Goal: Transaction & Acquisition: Purchase product/service

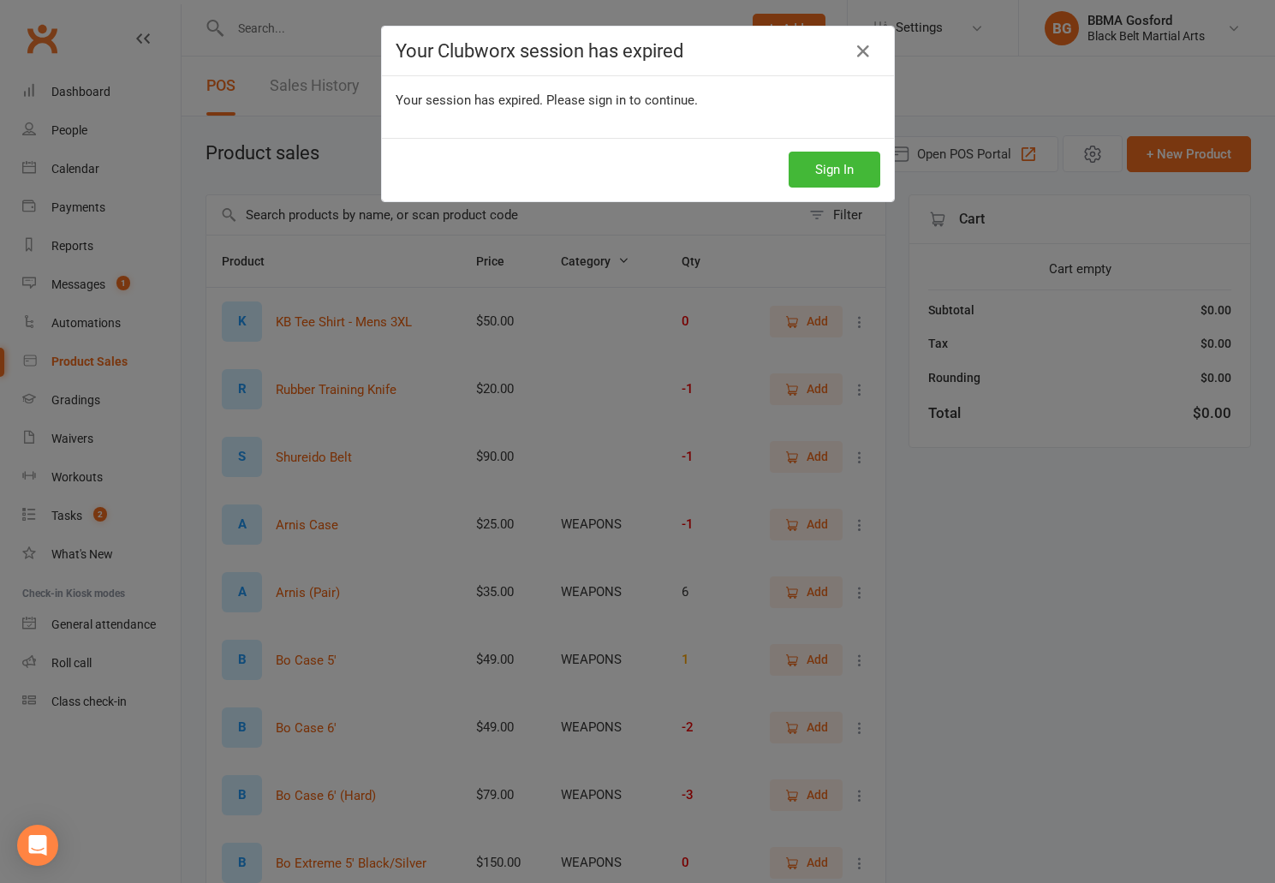
select select "100"
drag, startPoint x: 853, startPoint y: 173, endPoint x: 837, endPoint y: 160, distance: 20.7
click at [848, 170] on button "Sign In" at bounding box center [835, 170] width 92 height 36
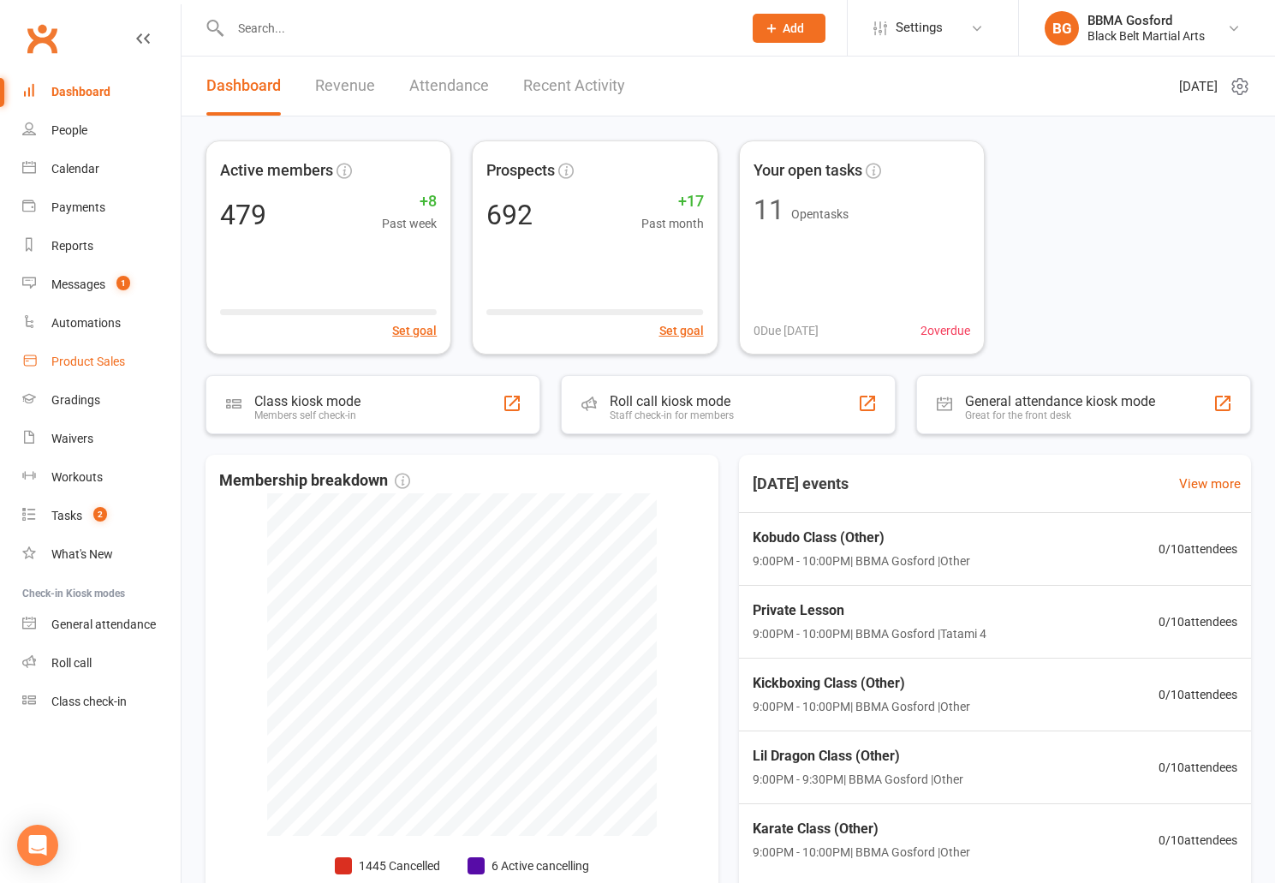
click at [99, 371] on link "Product Sales" at bounding box center [101, 361] width 158 height 39
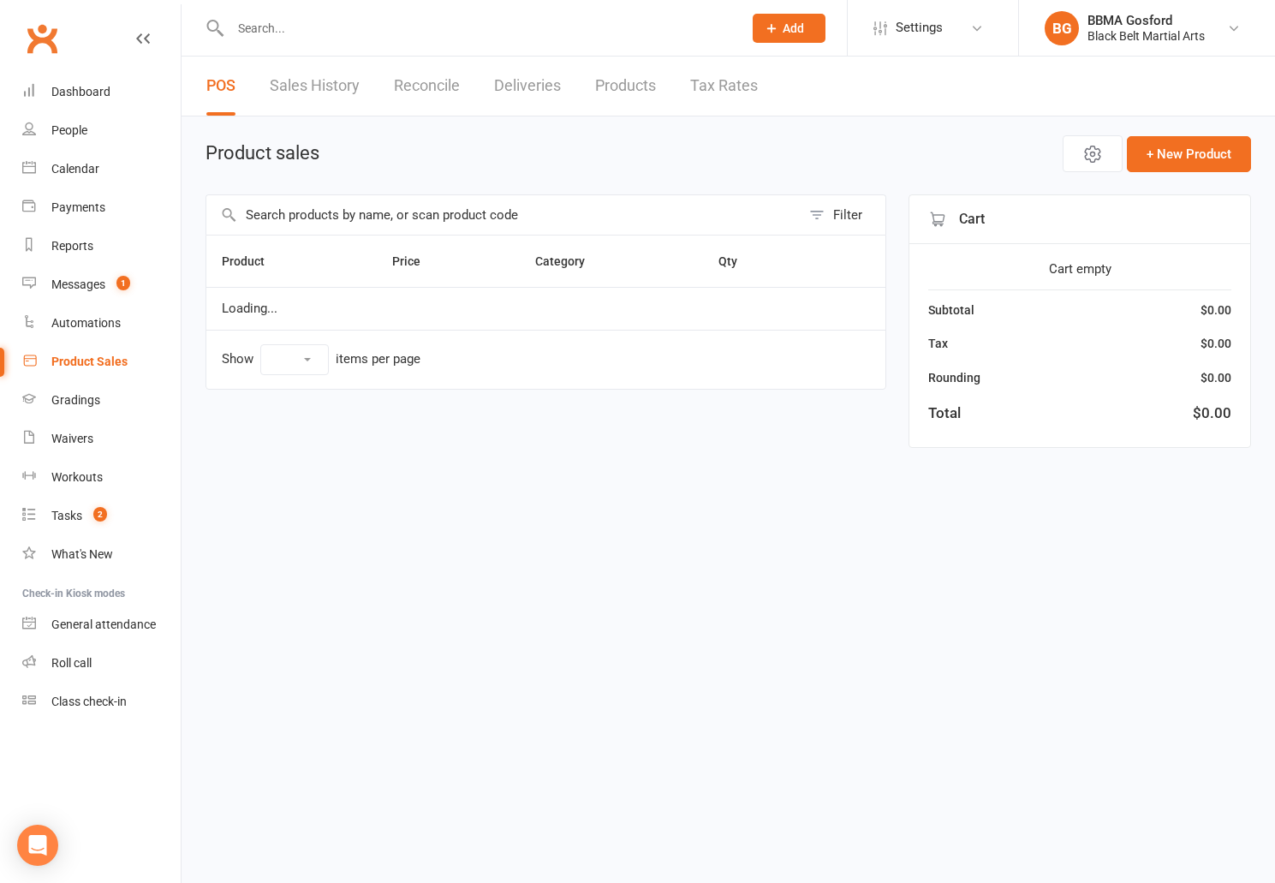
select select "100"
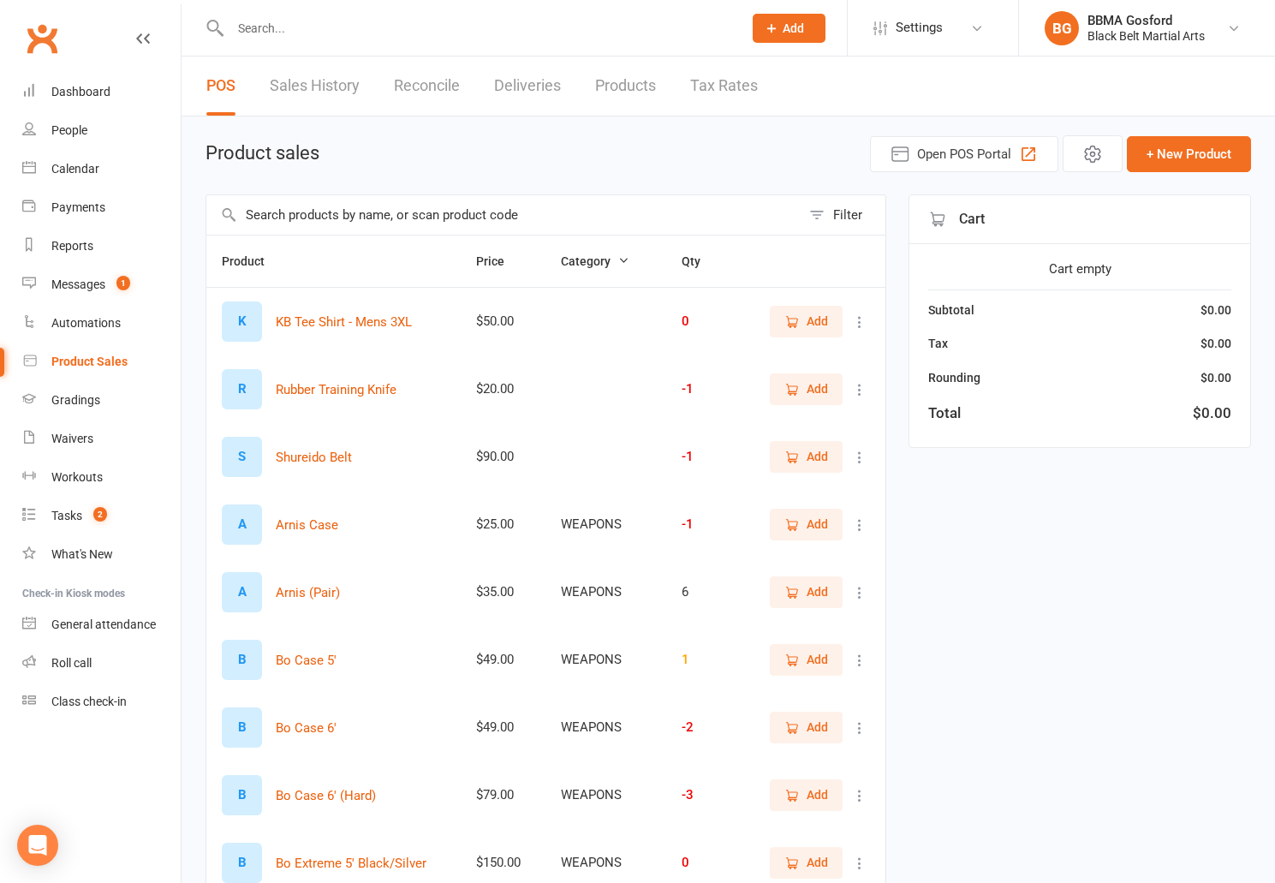
click at [458, 213] on input "text" at bounding box center [503, 214] width 594 height 39
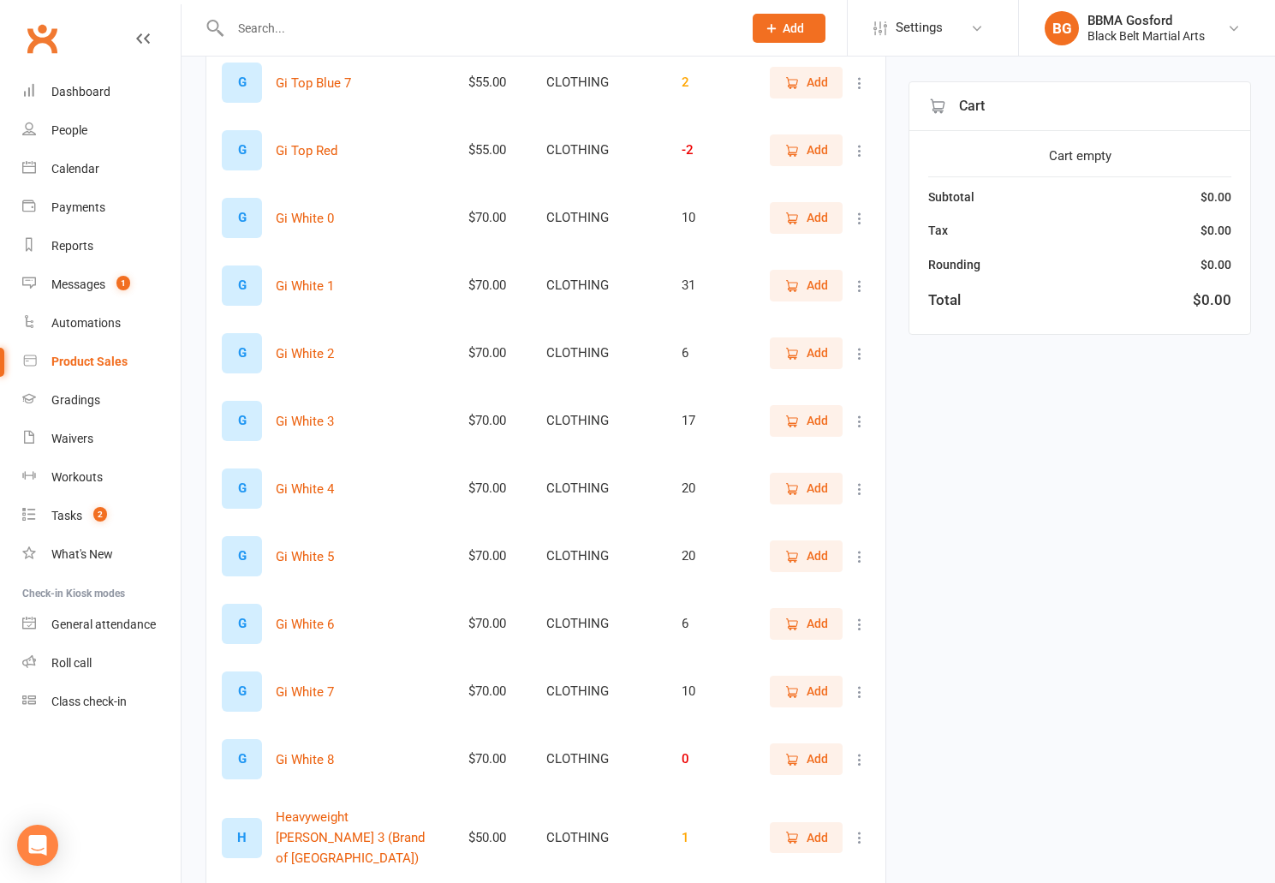
scroll to position [3156, 0]
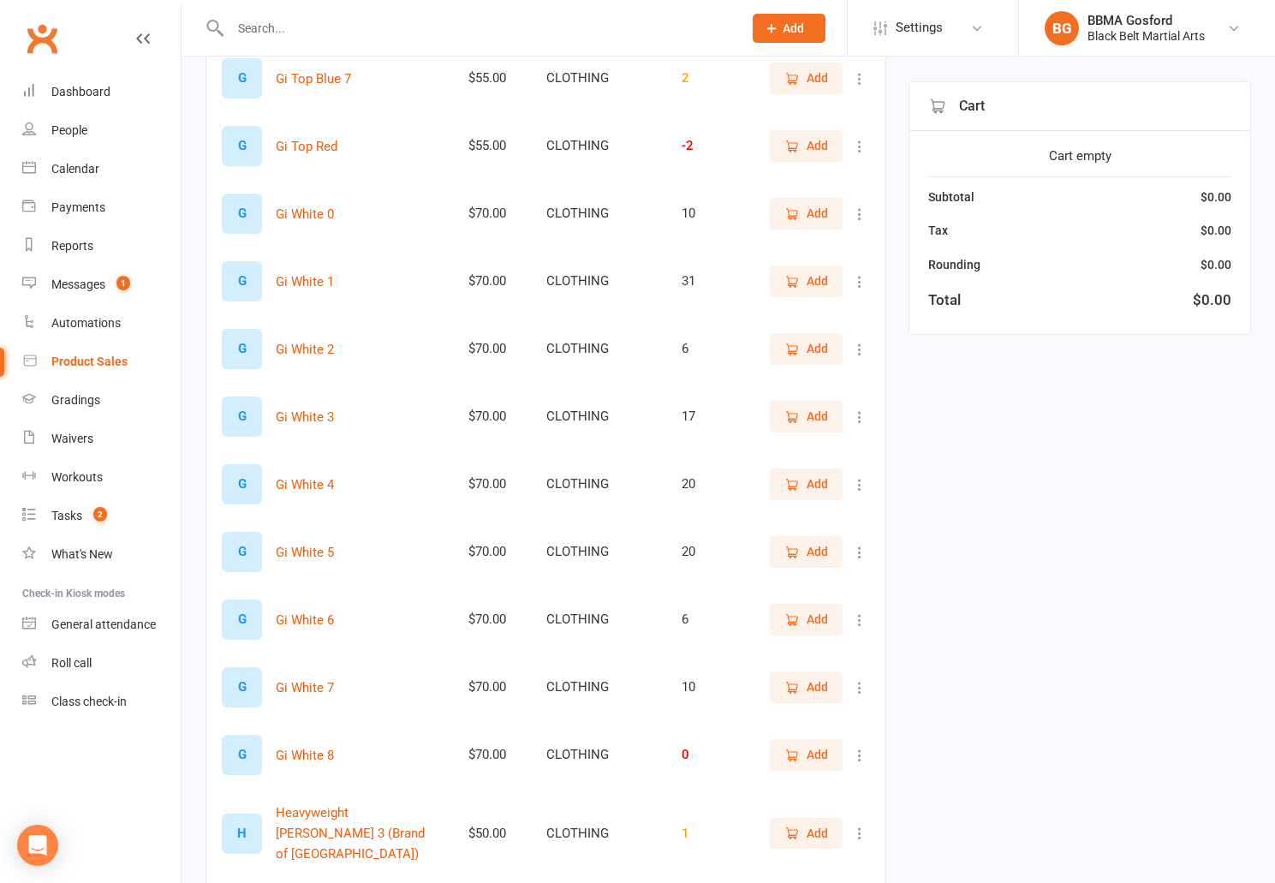
type input "gi"
click at [807, 620] on span "Add" at bounding box center [817, 619] width 21 height 19
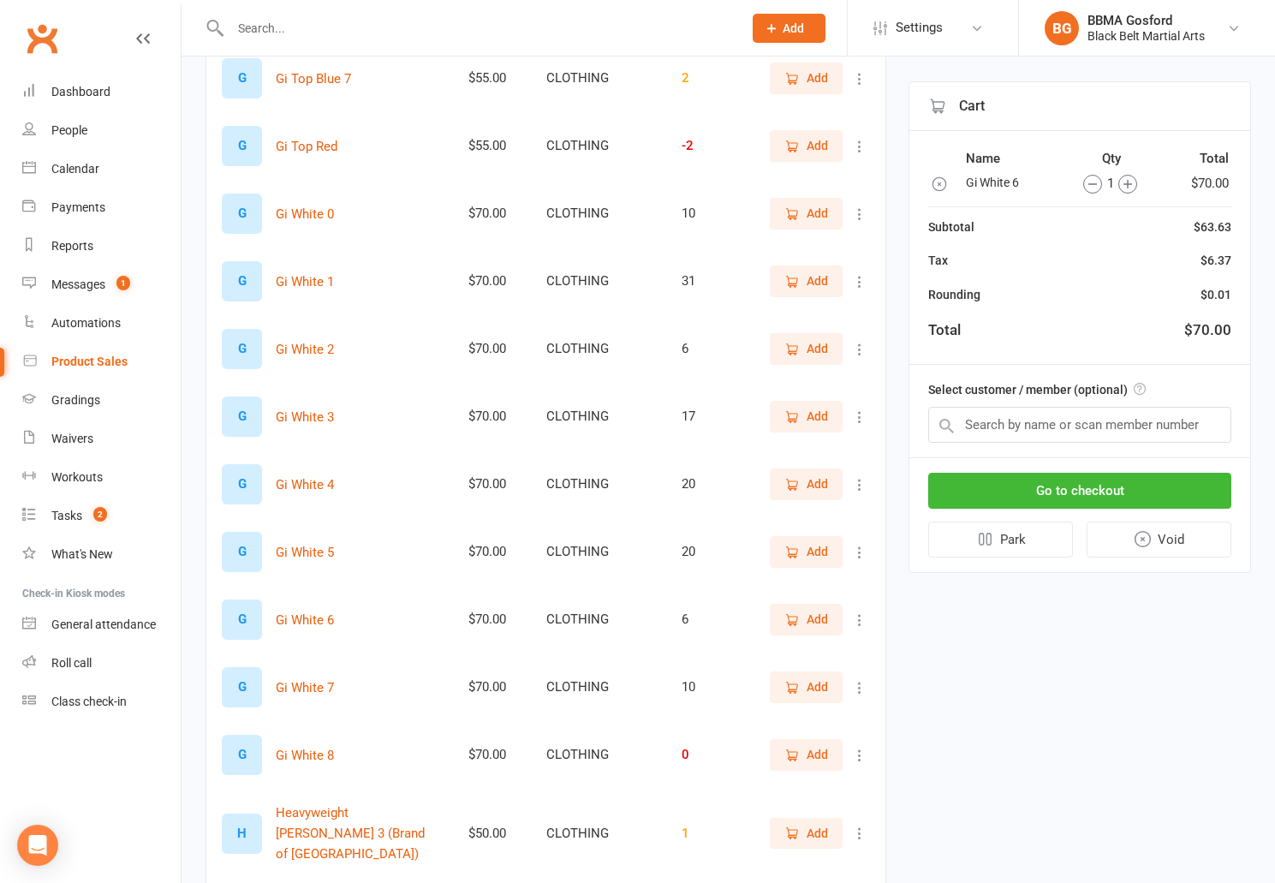
scroll to position [3048, 0]
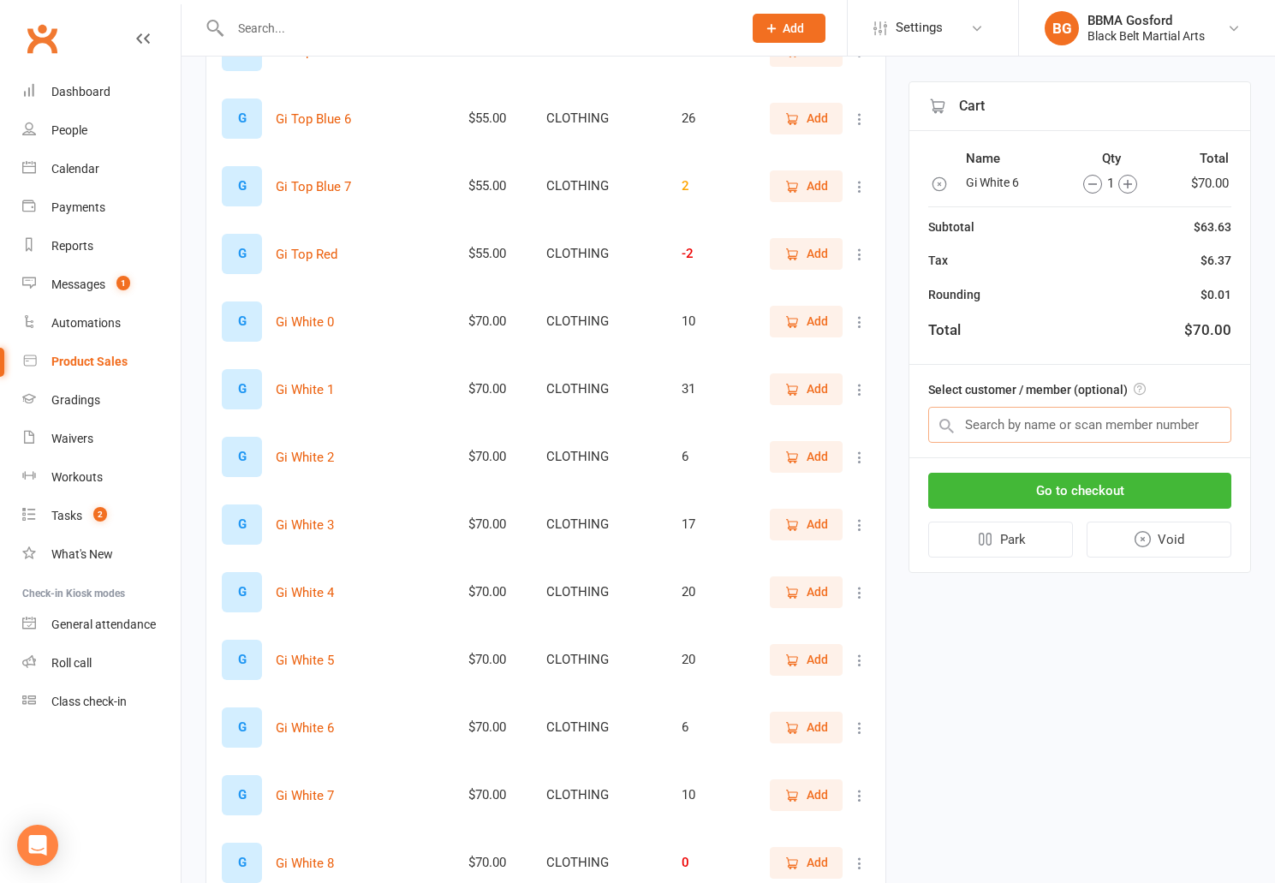
click at [1123, 426] on input "text" at bounding box center [1079, 425] width 303 height 36
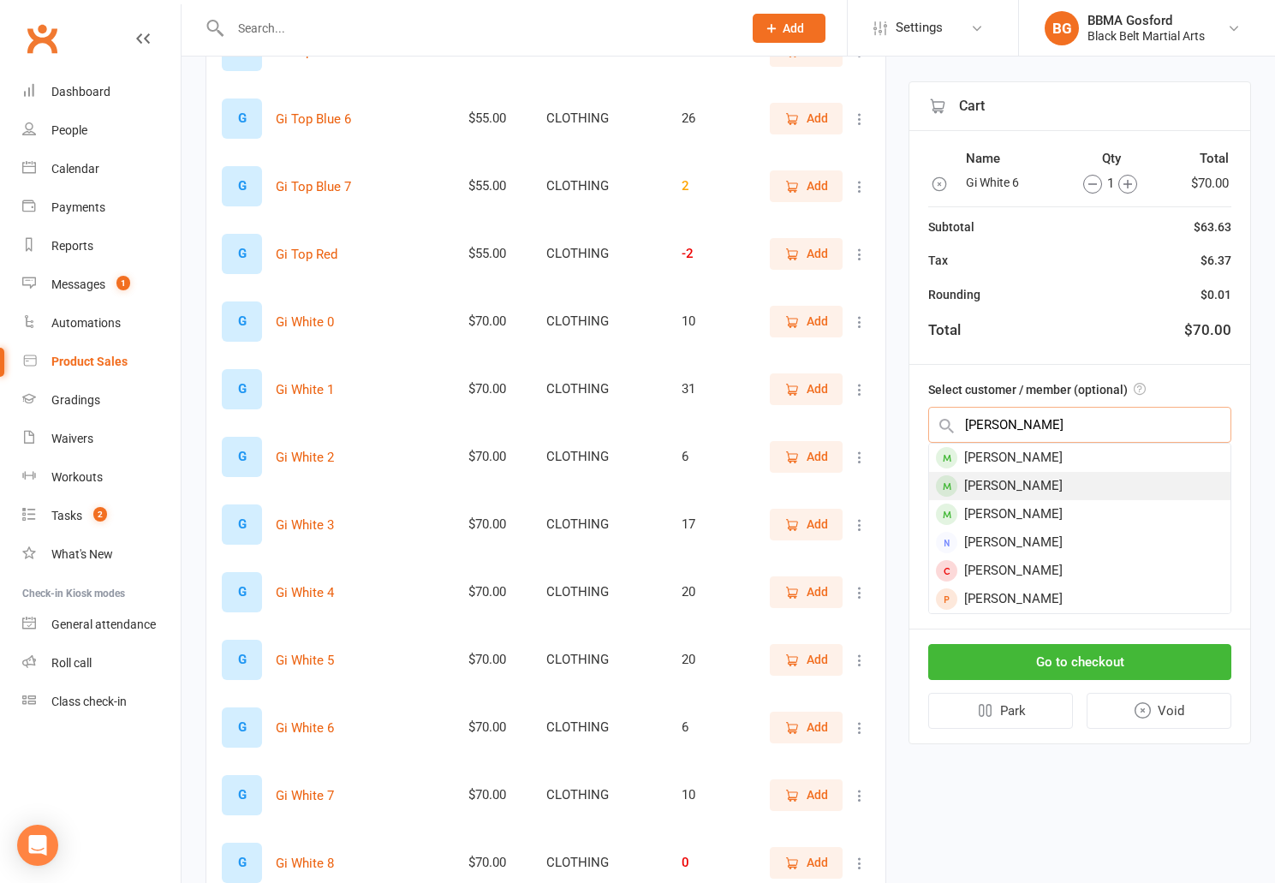
type input "brett"
drag, startPoint x: 1100, startPoint y: 479, endPoint x: 1110, endPoint y: 479, distance: 9.4
click at [1100, 479] on div "Brett Martin" at bounding box center [1079, 486] width 301 height 28
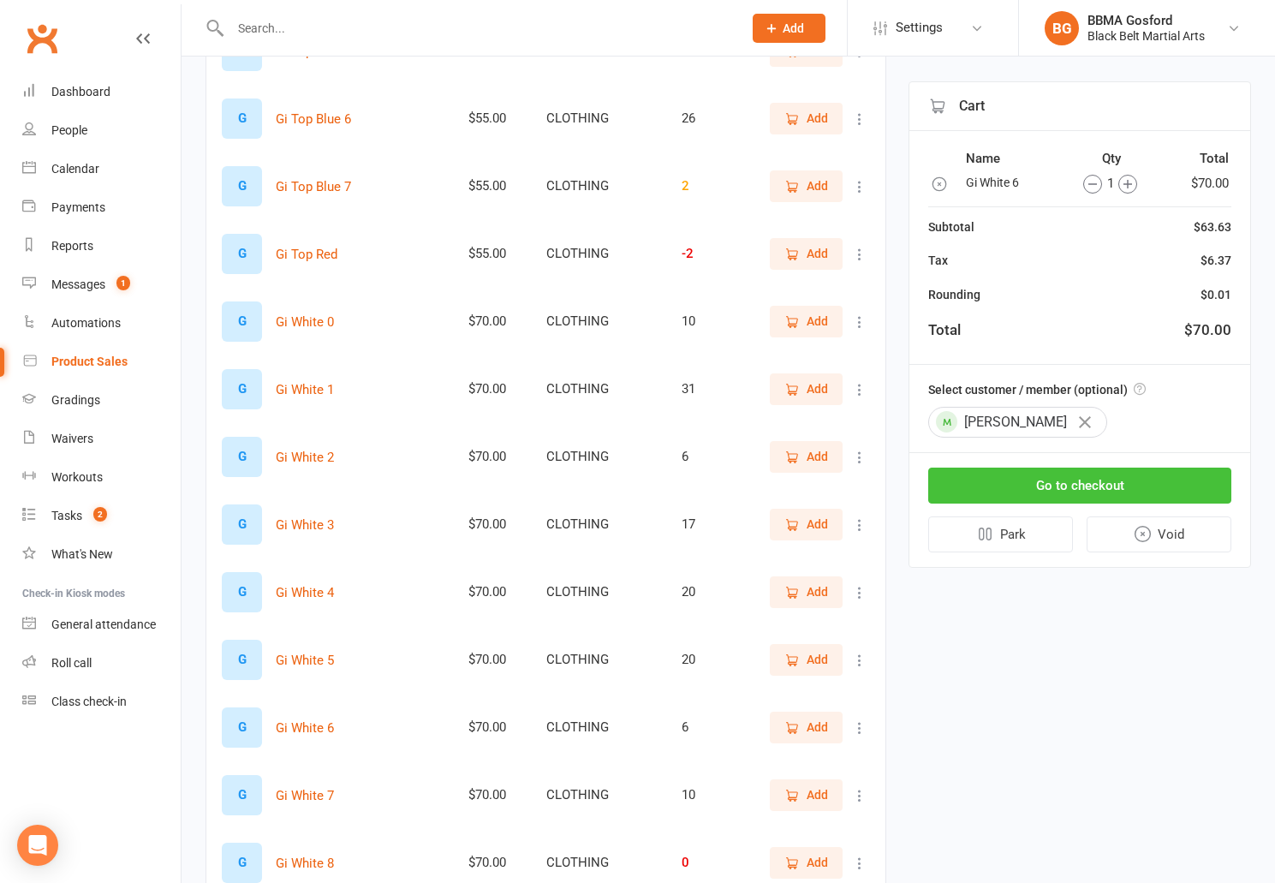
click at [1112, 477] on button "Go to checkout" at bounding box center [1079, 486] width 303 height 36
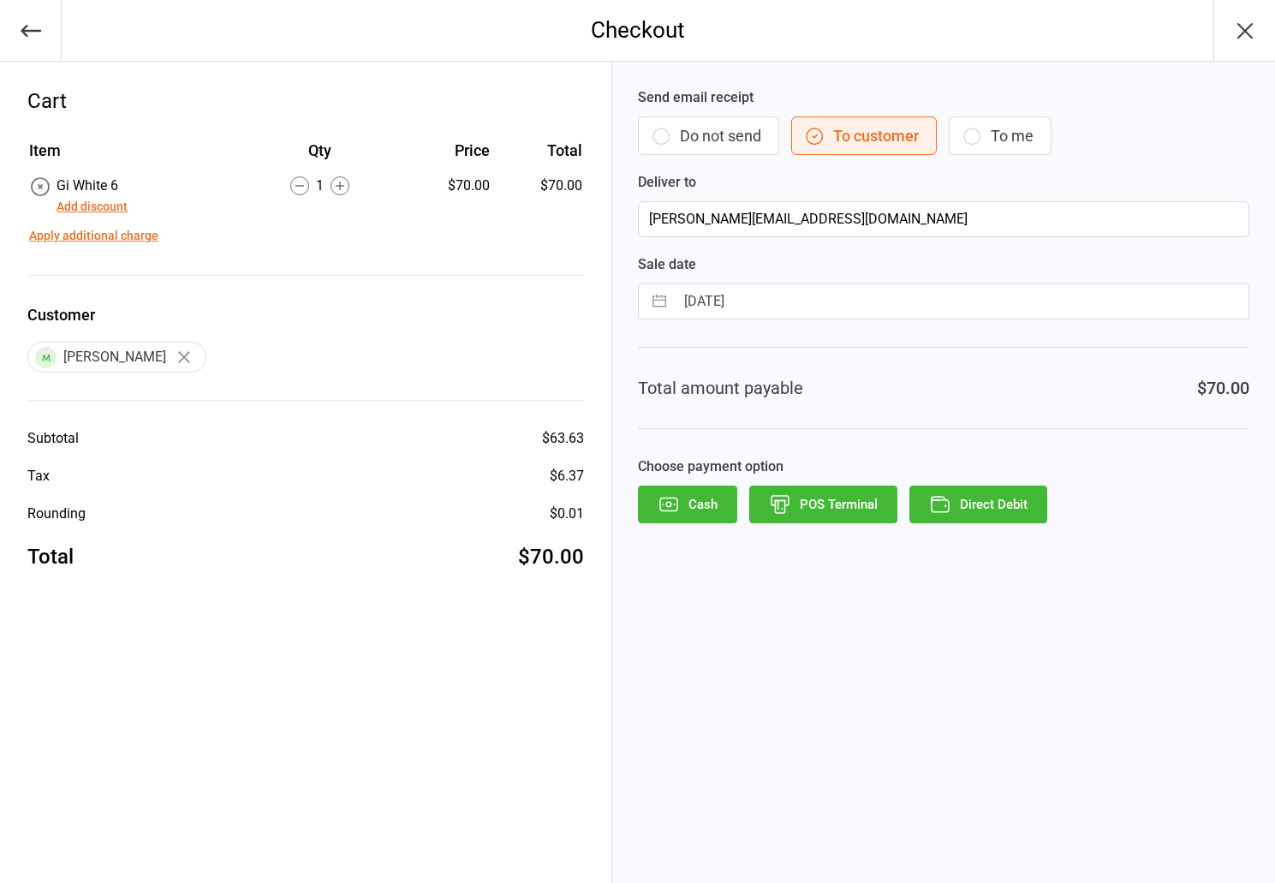
click at [866, 505] on button "POS Terminal" at bounding box center [823, 504] width 148 height 38
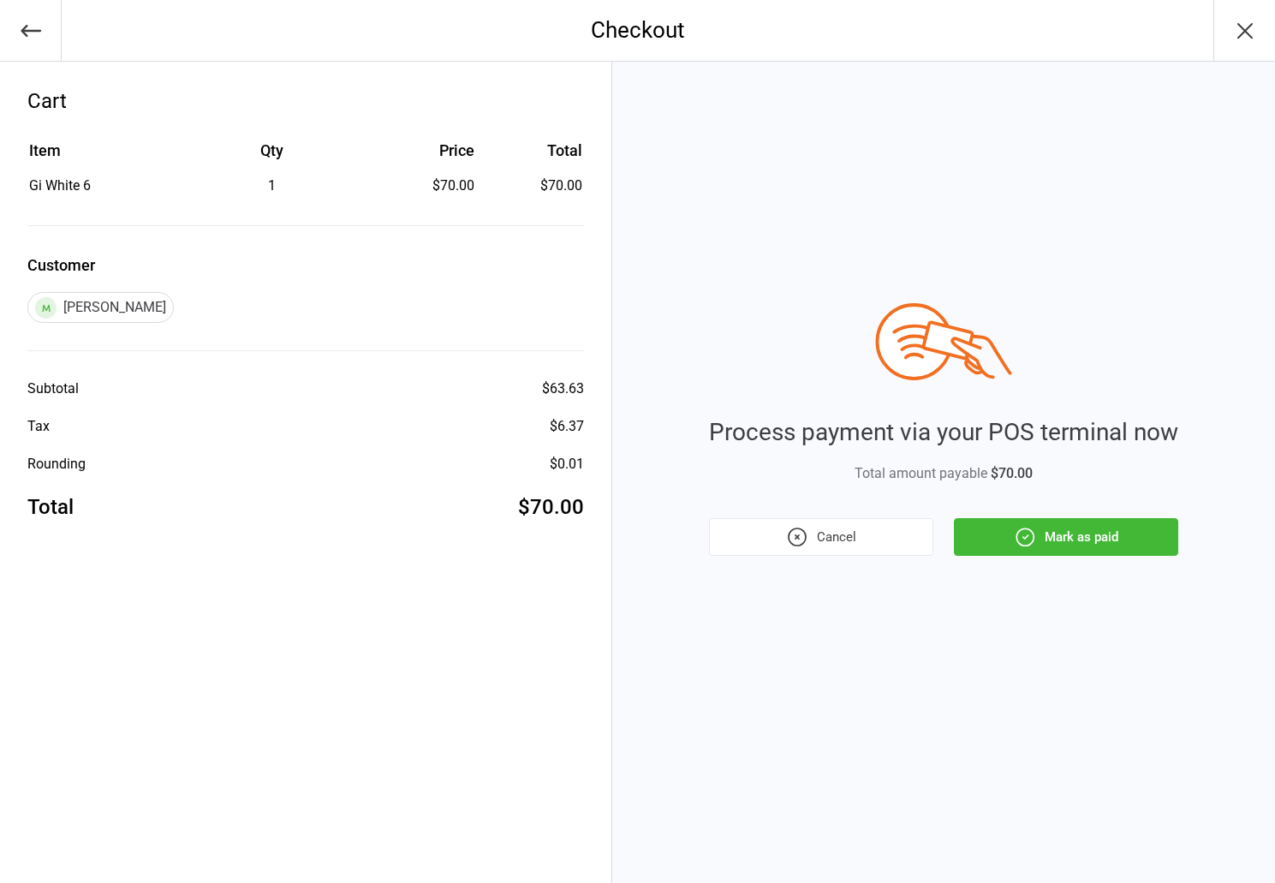
click at [1038, 535] on button "Mark as paid" at bounding box center [1066, 537] width 224 height 38
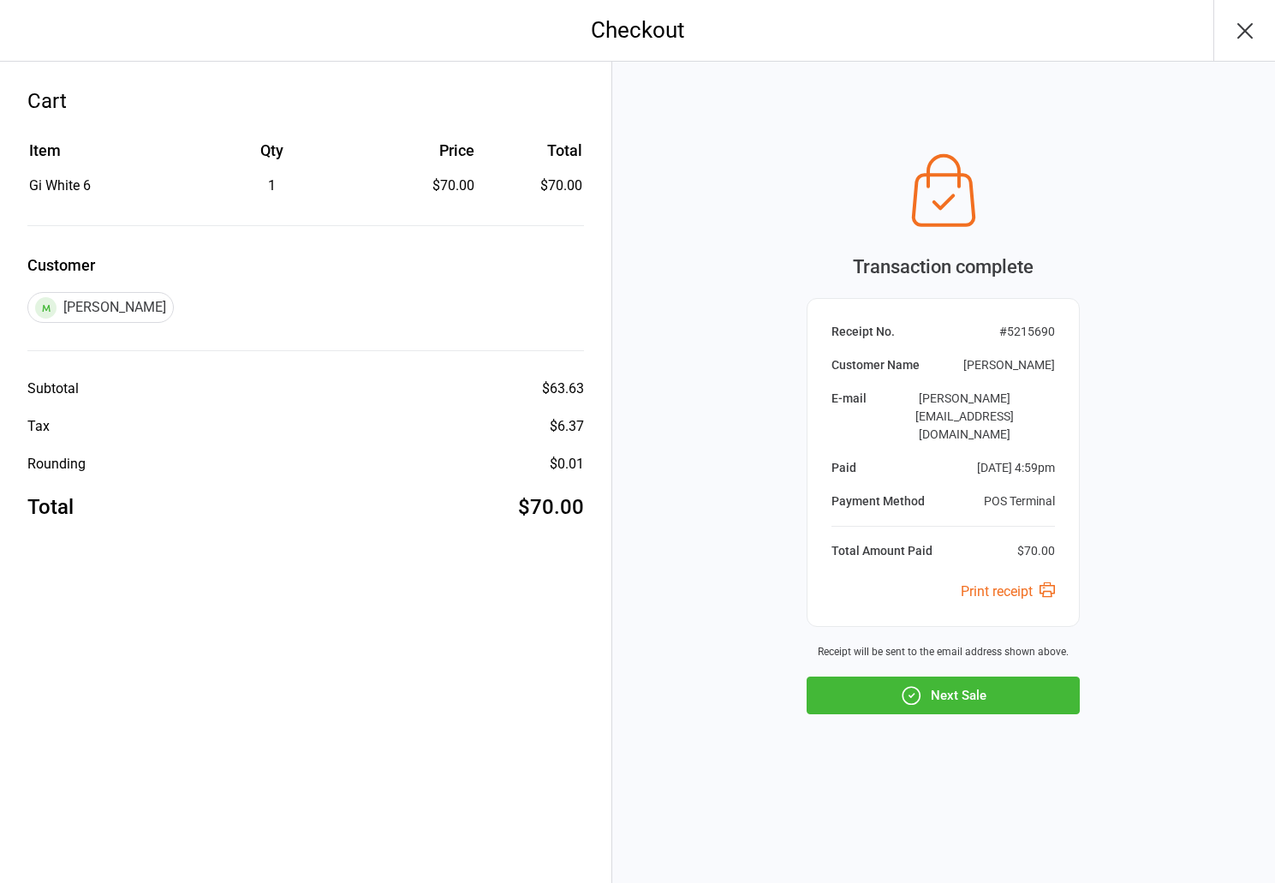
click at [1004, 676] on button "Next Sale" at bounding box center [943, 695] width 273 height 38
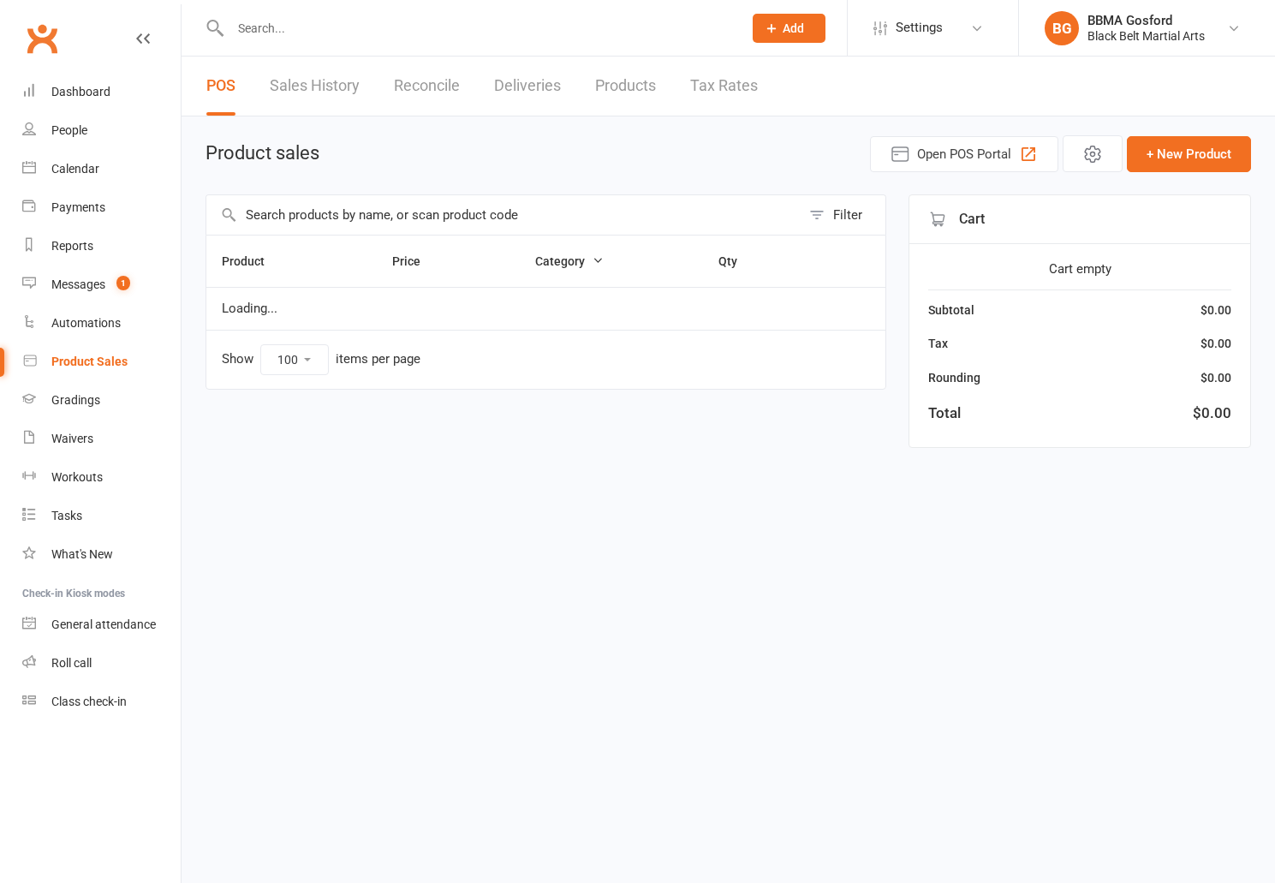
select select "100"
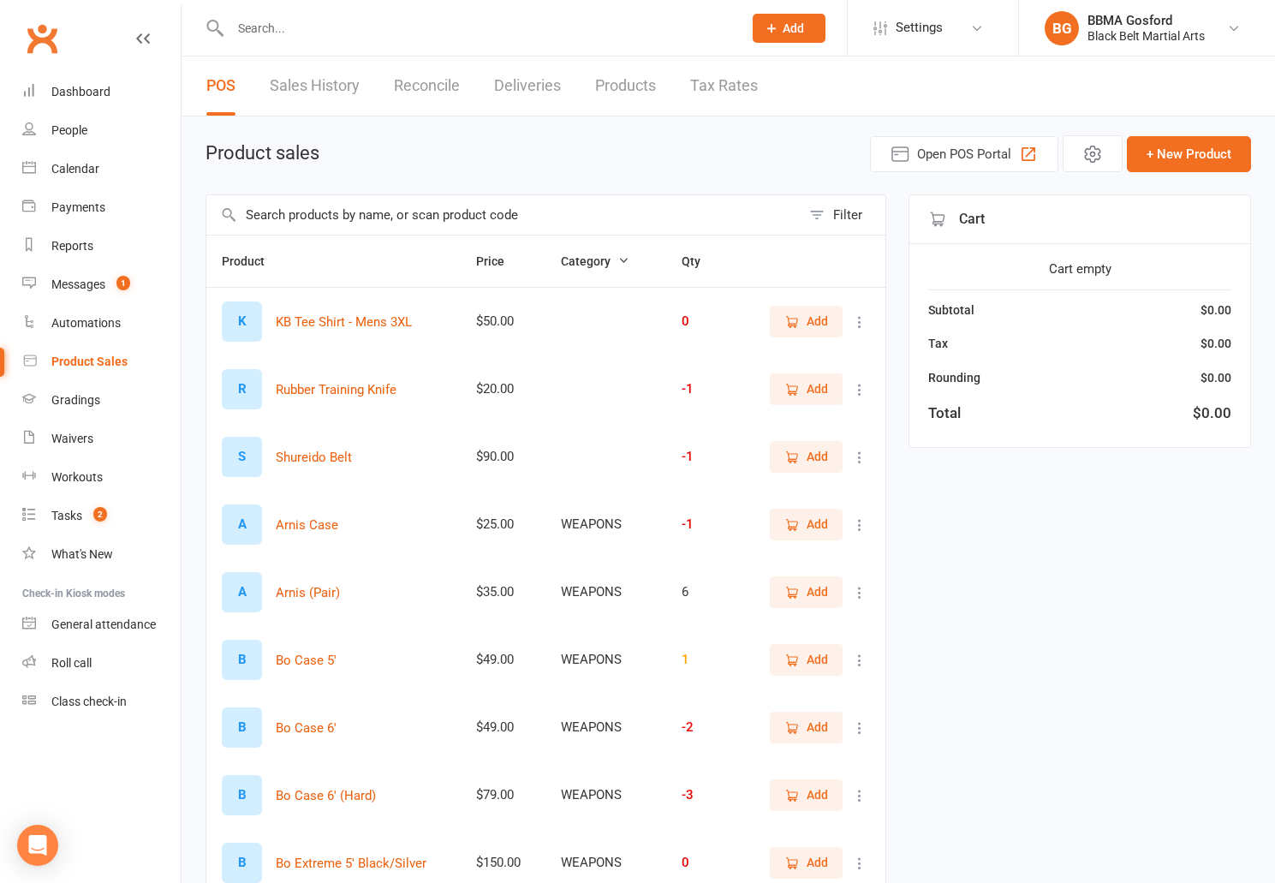
scroll to position [2, 0]
click at [58, 39] on link "Clubworx" at bounding box center [42, 38] width 43 height 43
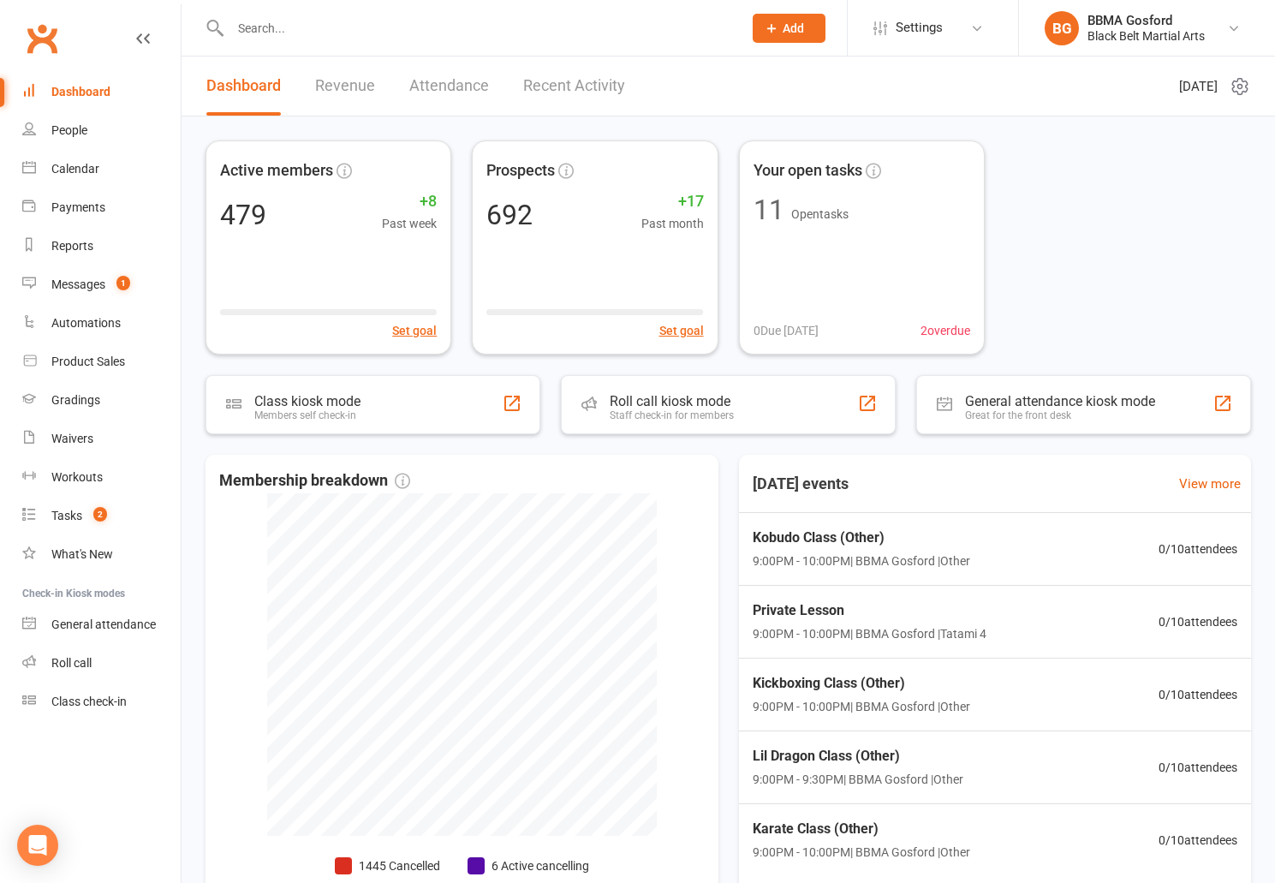
click at [496, 27] on input "text" at bounding box center [477, 28] width 505 height 24
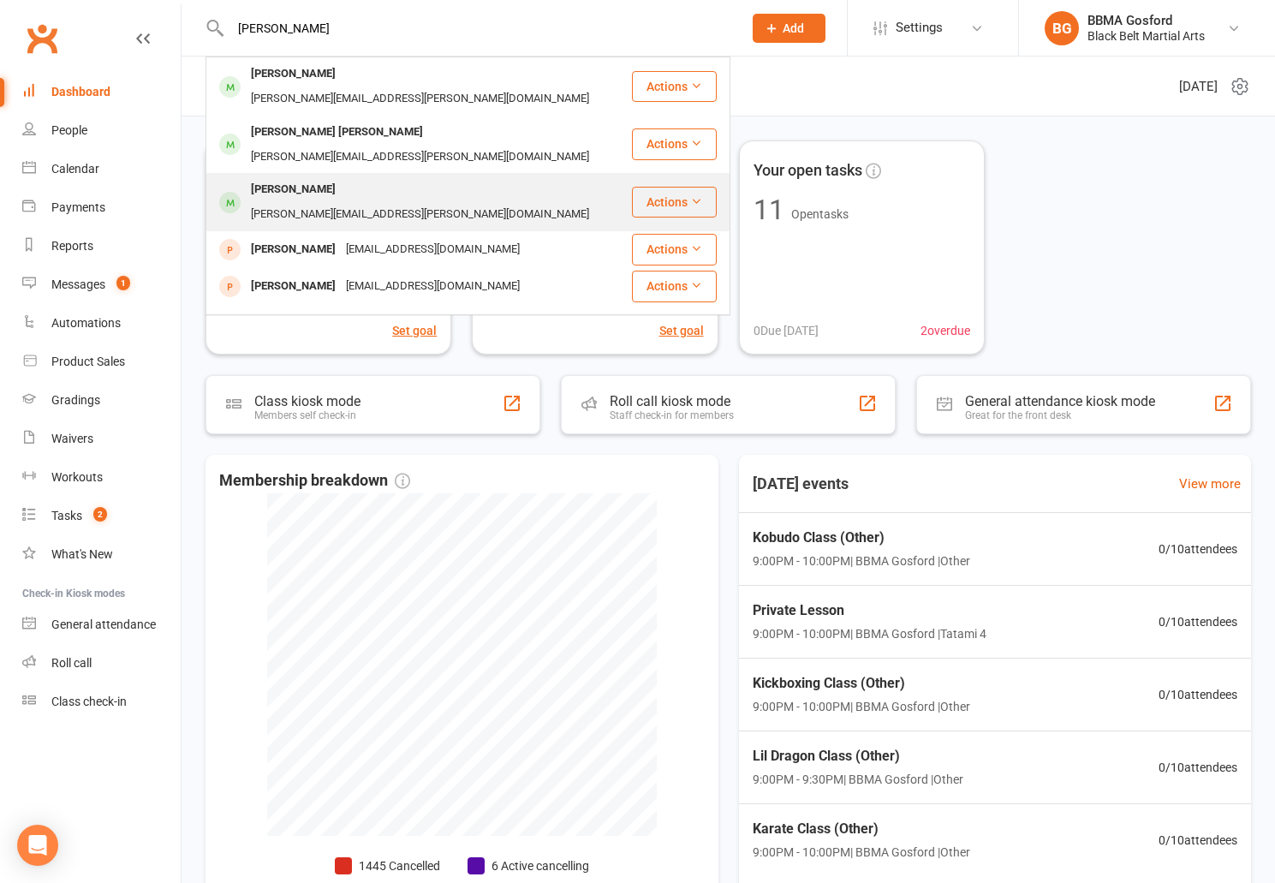
scroll to position [1, 0]
type input "beeby"
click at [511, 173] on div "Nicholas Beeby charmain.rothman@gmail.com" at bounding box center [418, 201] width 423 height 57
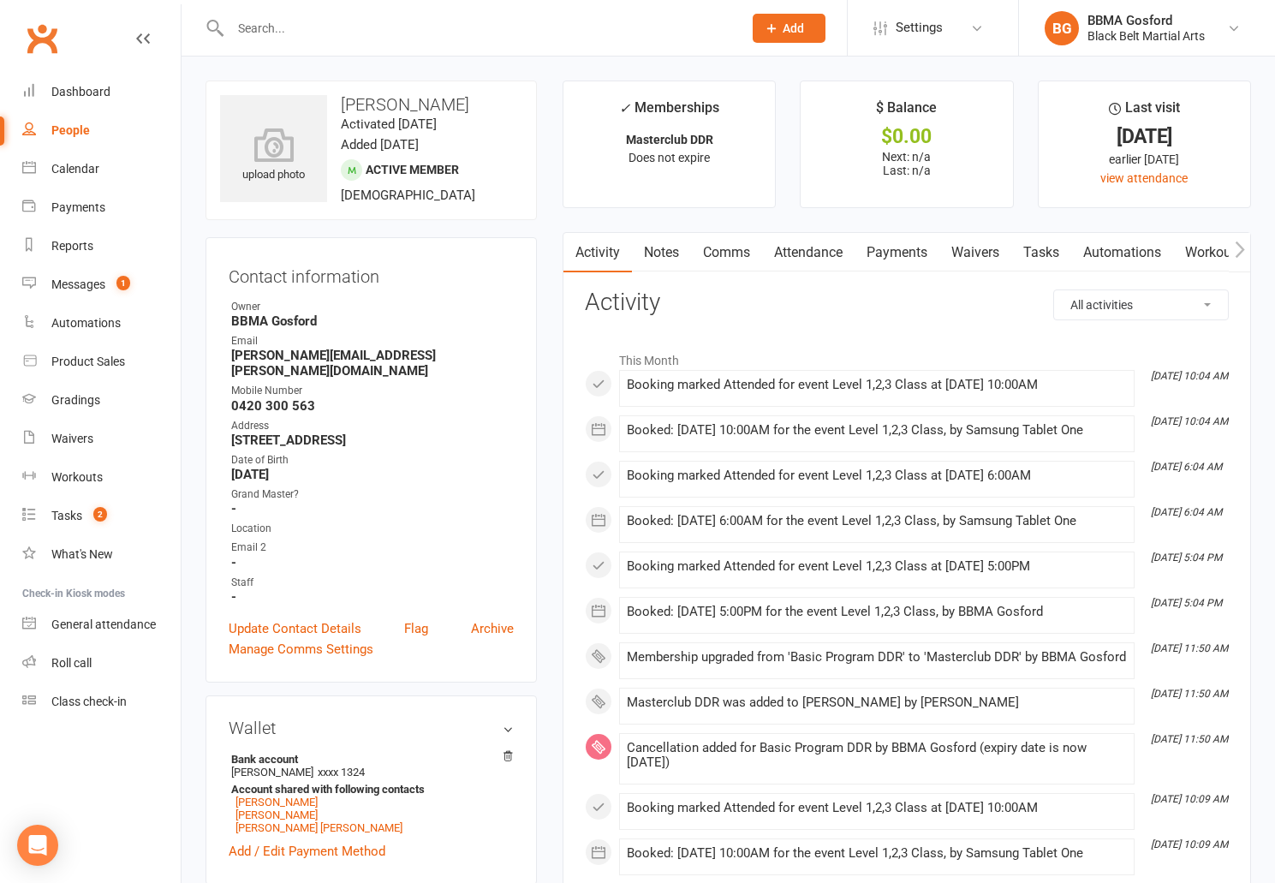
click at [385, 26] on input "text" at bounding box center [477, 28] width 505 height 24
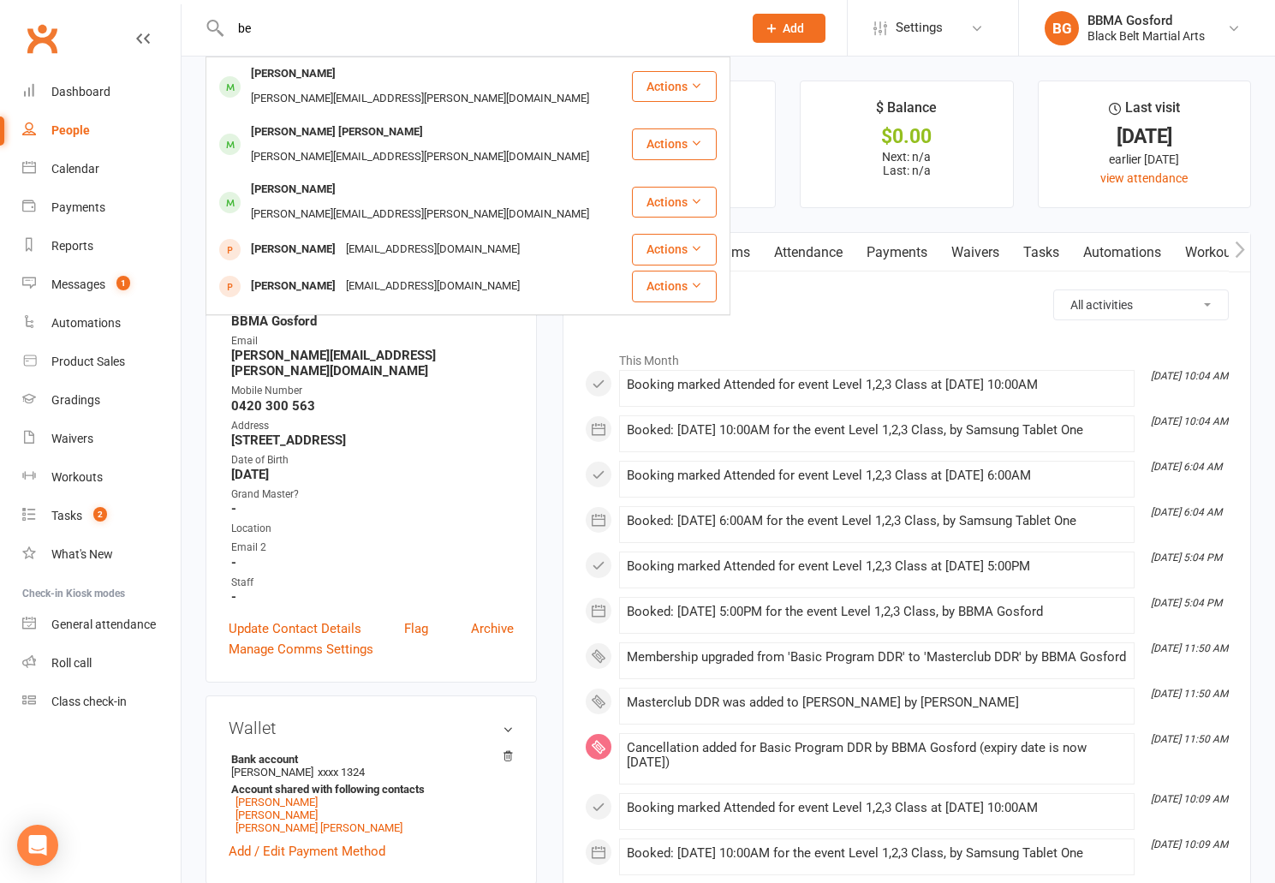
type input "b"
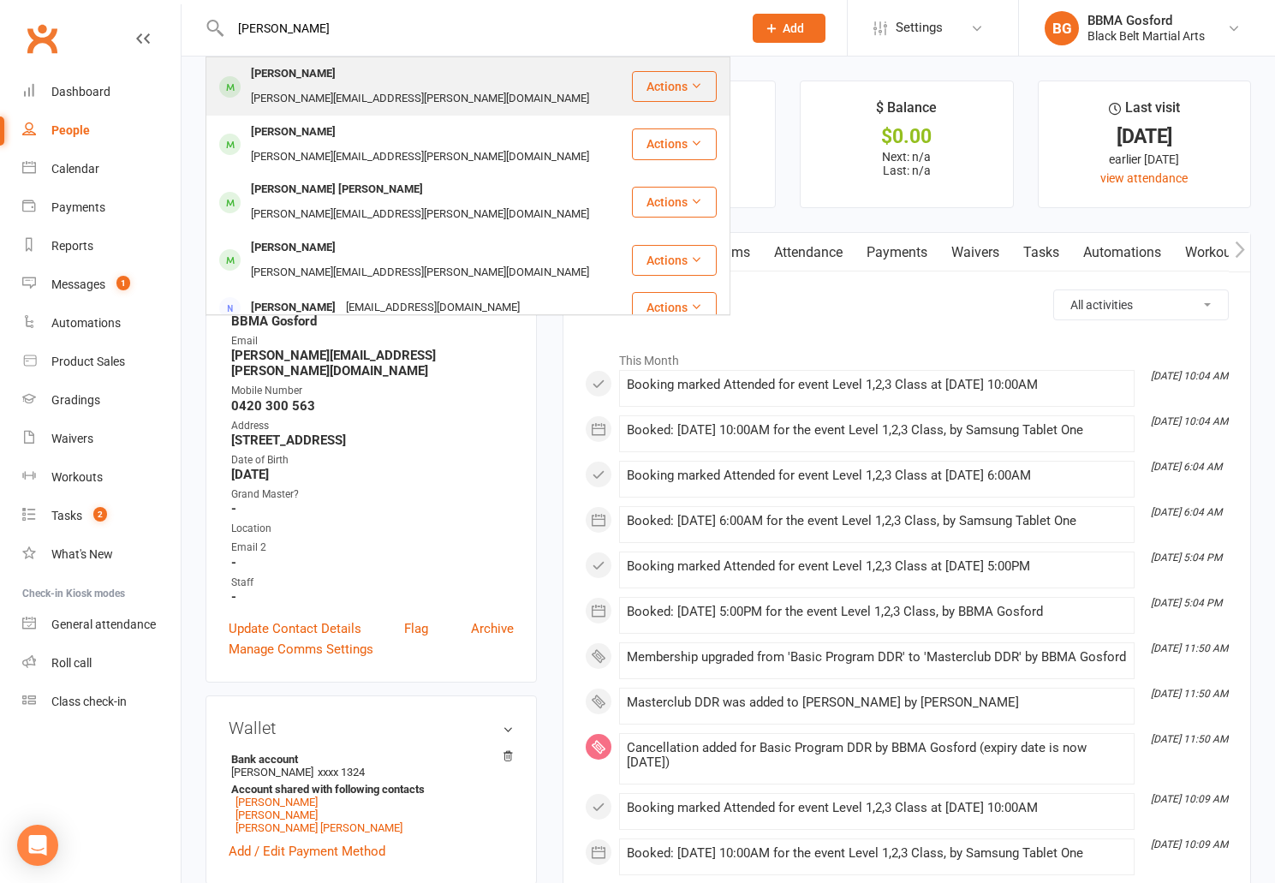
type input "rothman"
click at [419, 86] on div "charmain.rothman@gmail.com" at bounding box center [420, 98] width 348 height 25
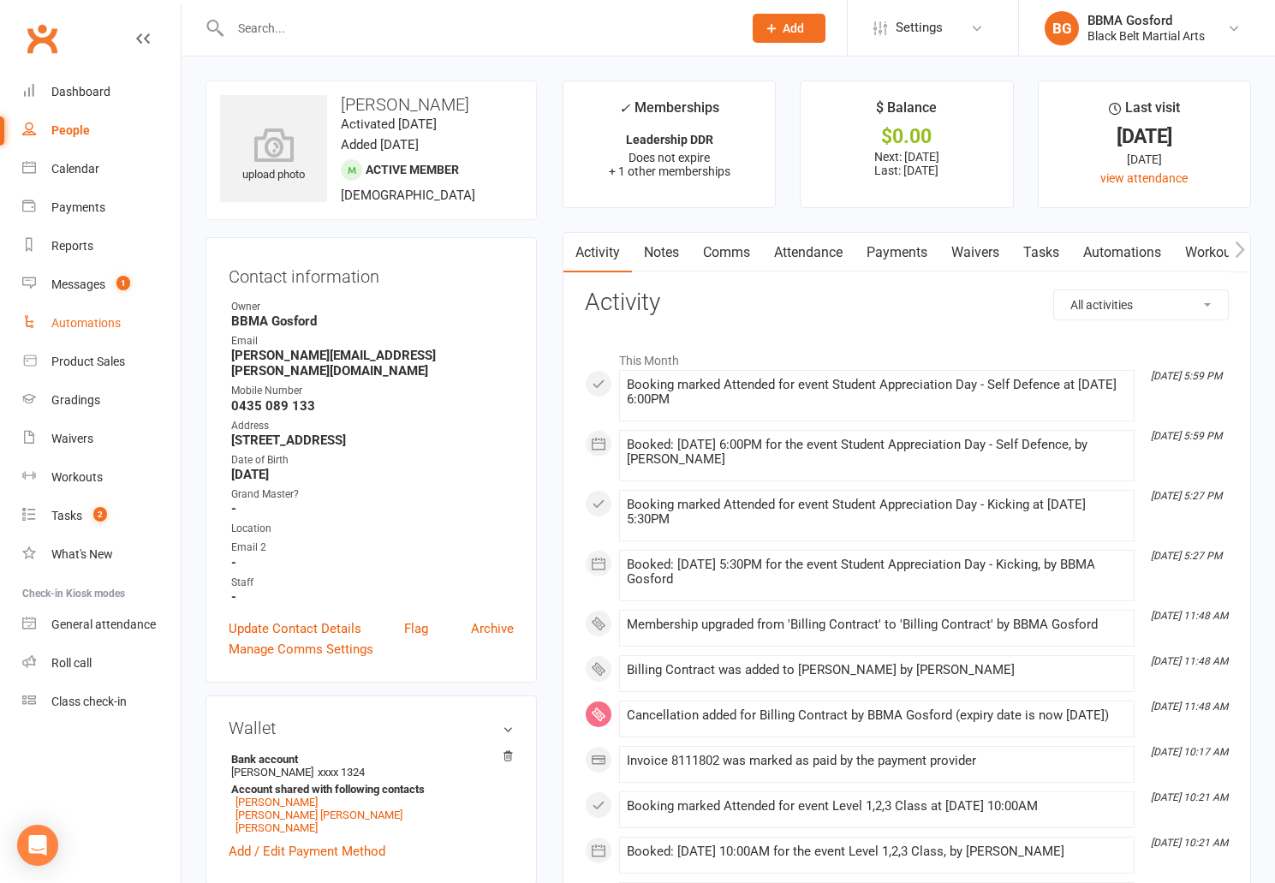
scroll to position [1, 0]
click at [116, 369] on link "Product Sales" at bounding box center [101, 361] width 158 height 39
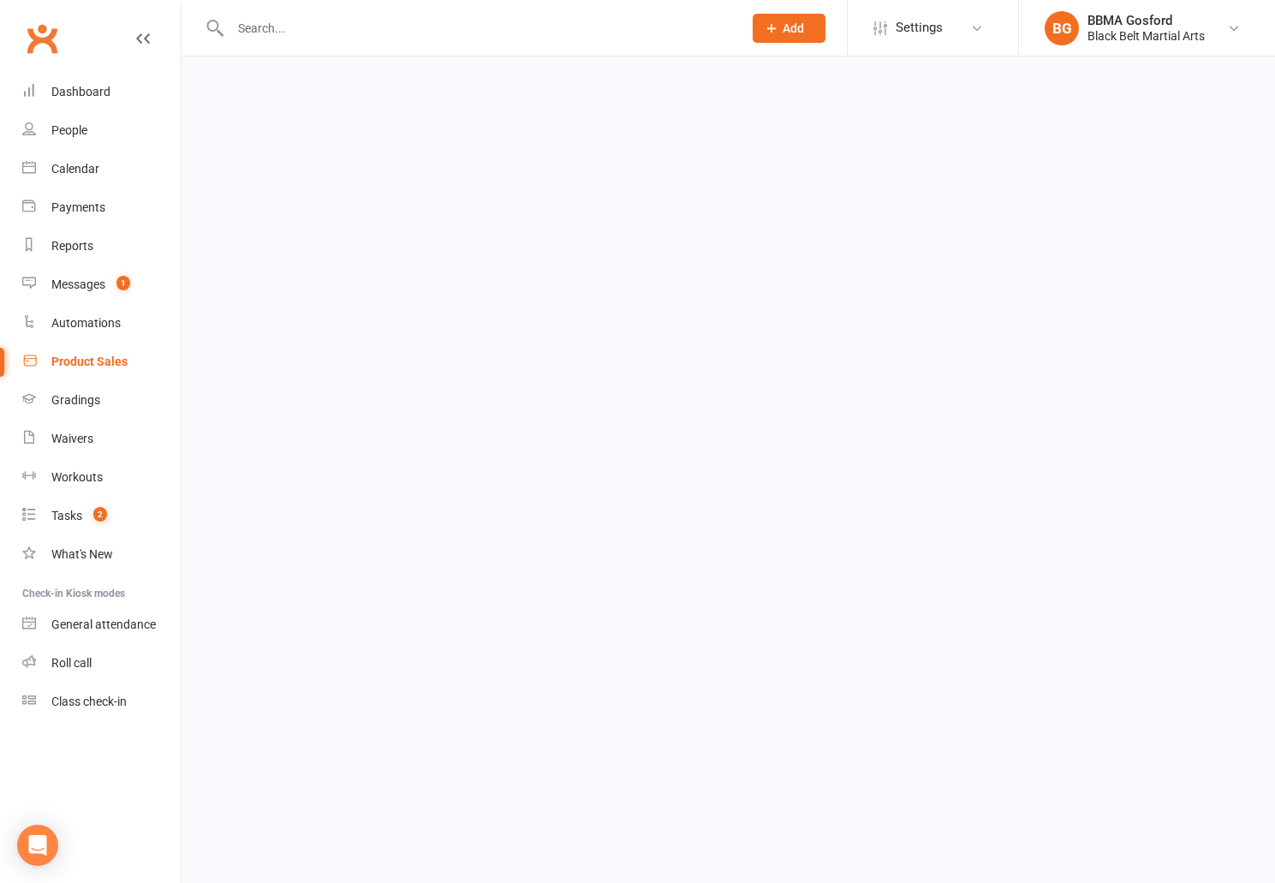
select select "100"
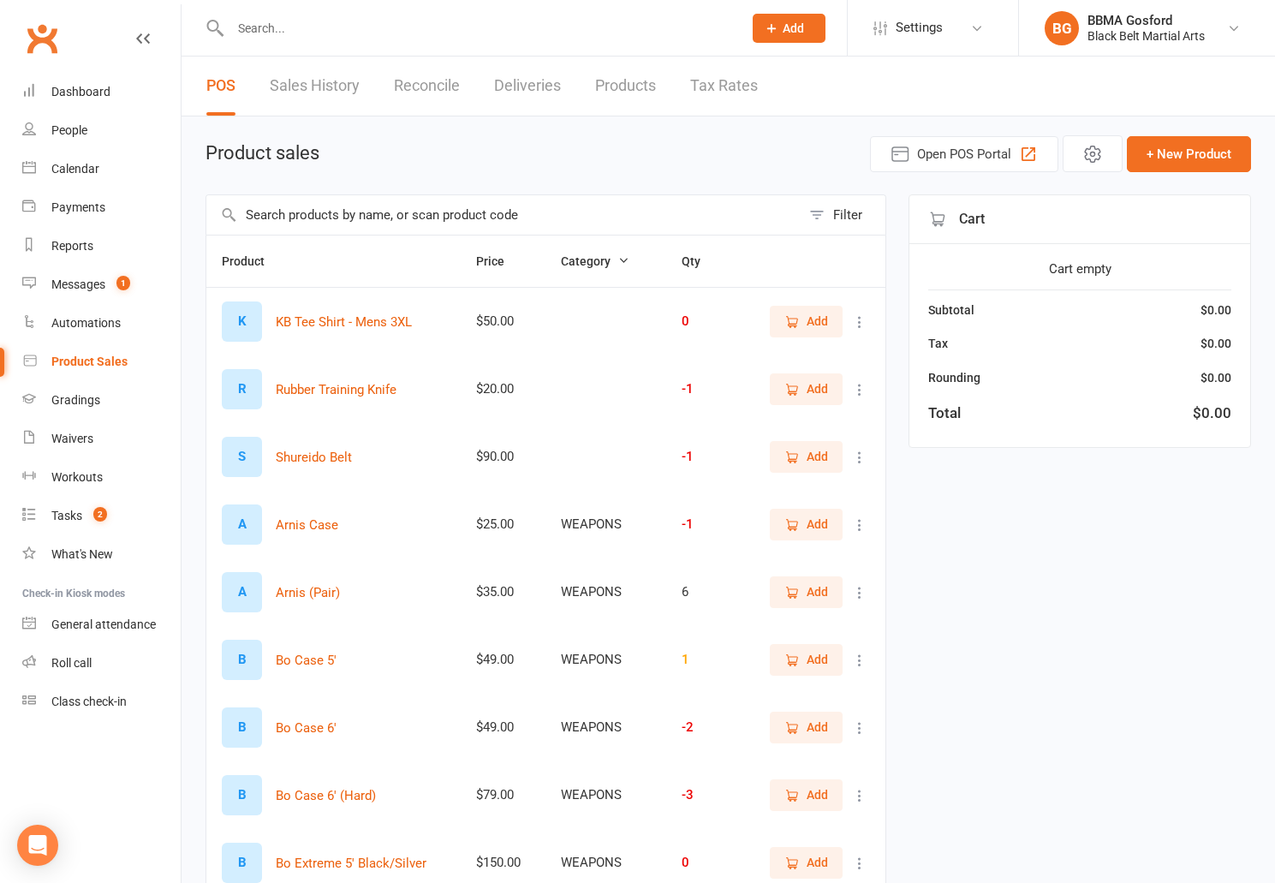
click at [638, 222] on input "text" at bounding box center [503, 214] width 594 height 39
click at [302, 76] on link "Sales History" at bounding box center [315, 86] width 90 height 59
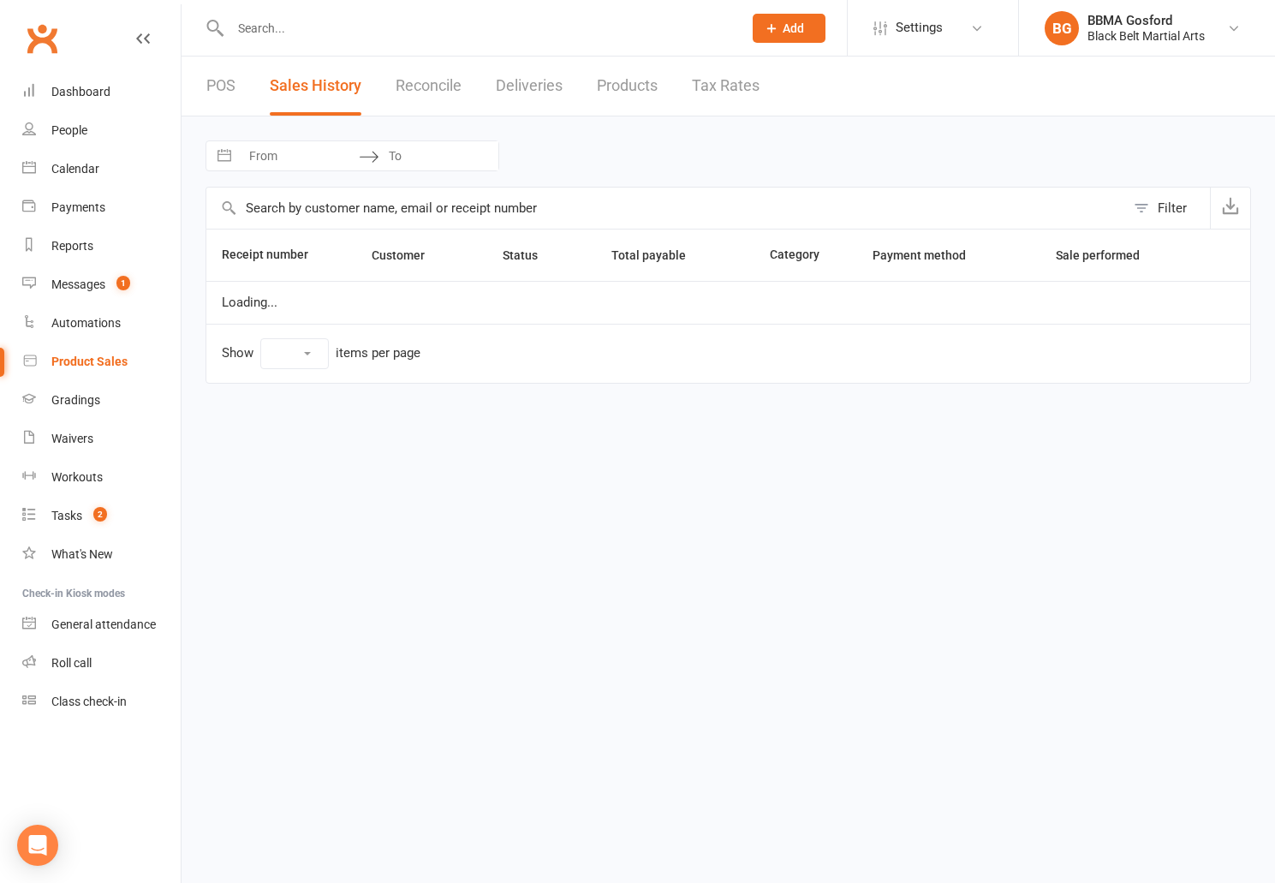
select select "100"
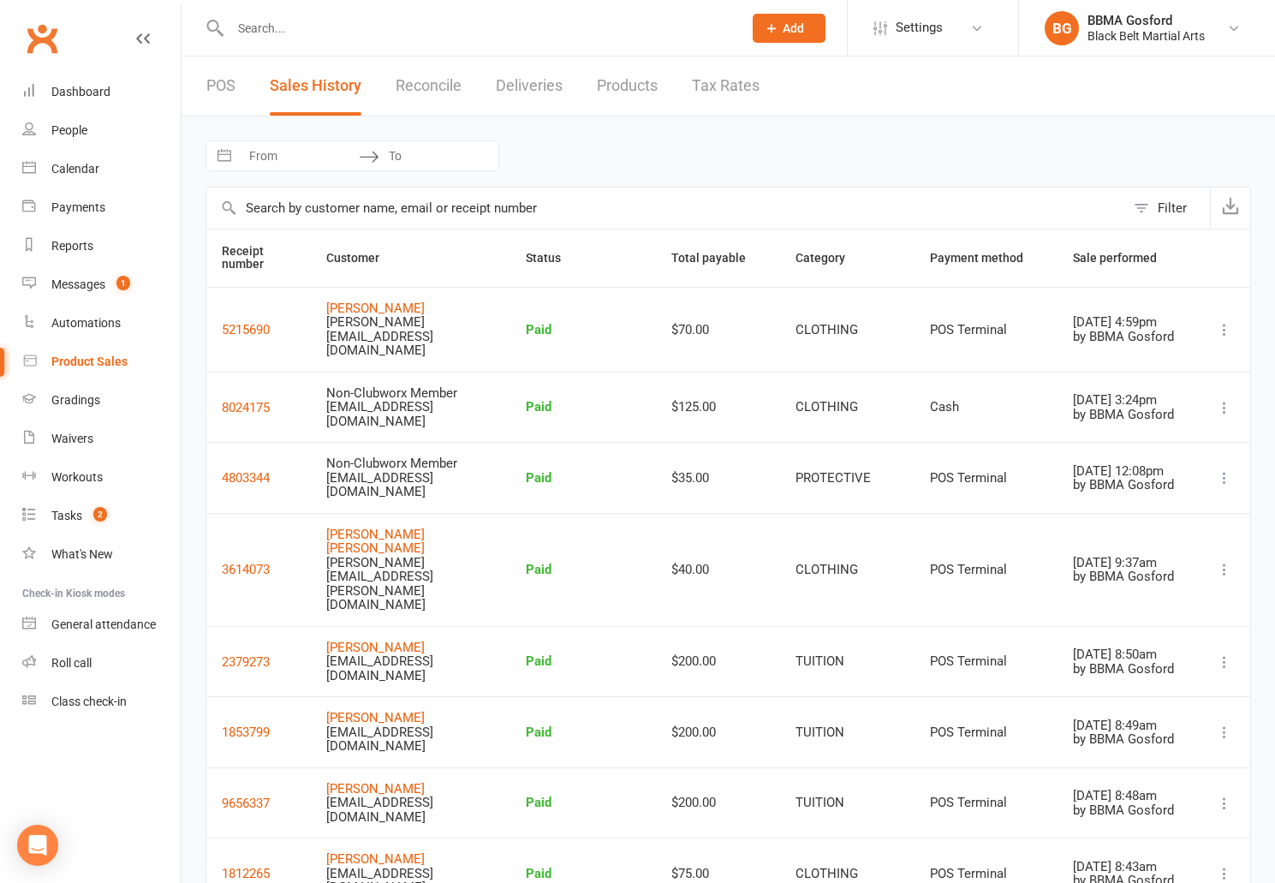
click at [235, 92] on link "POS" at bounding box center [220, 86] width 29 height 59
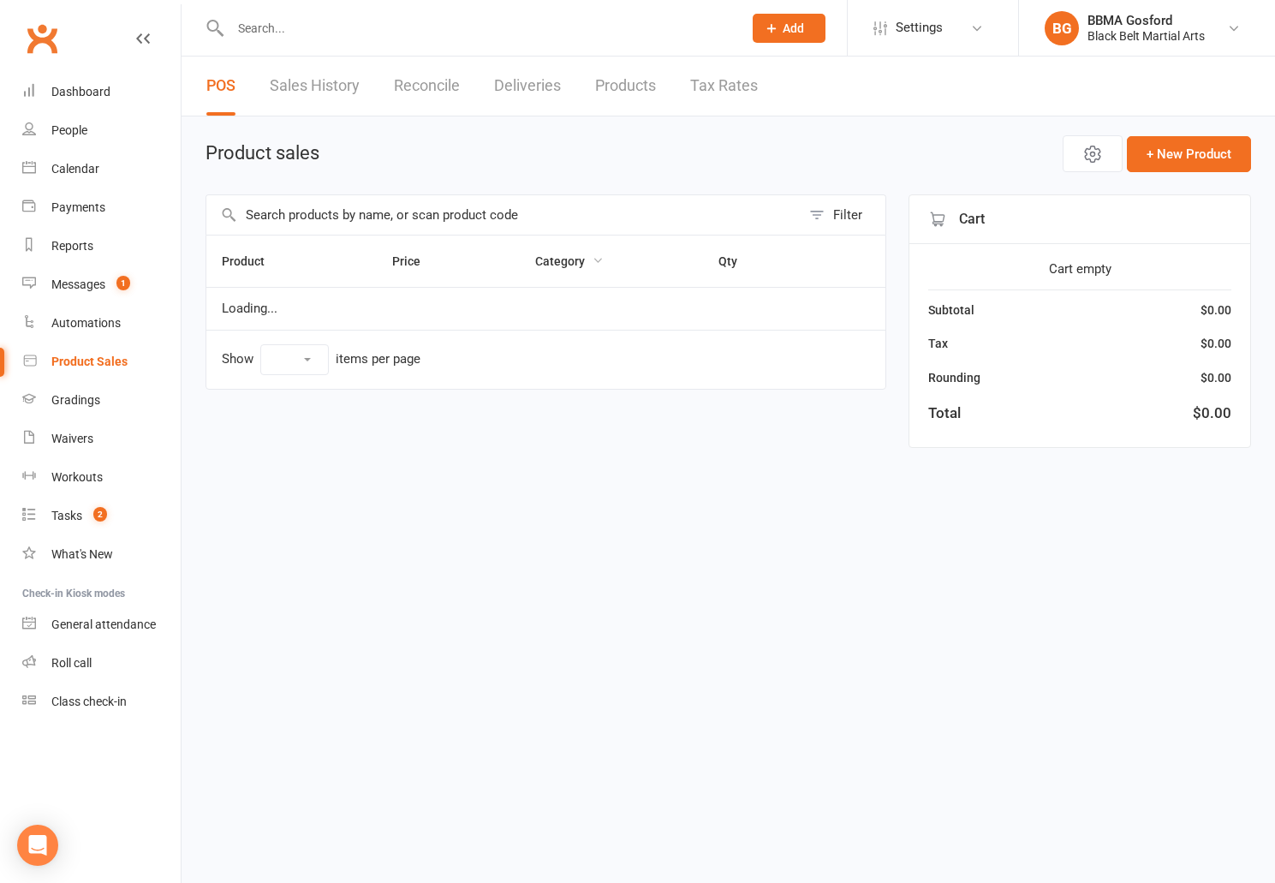
select select "100"
click at [578, 216] on input "text" at bounding box center [503, 214] width 594 height 39
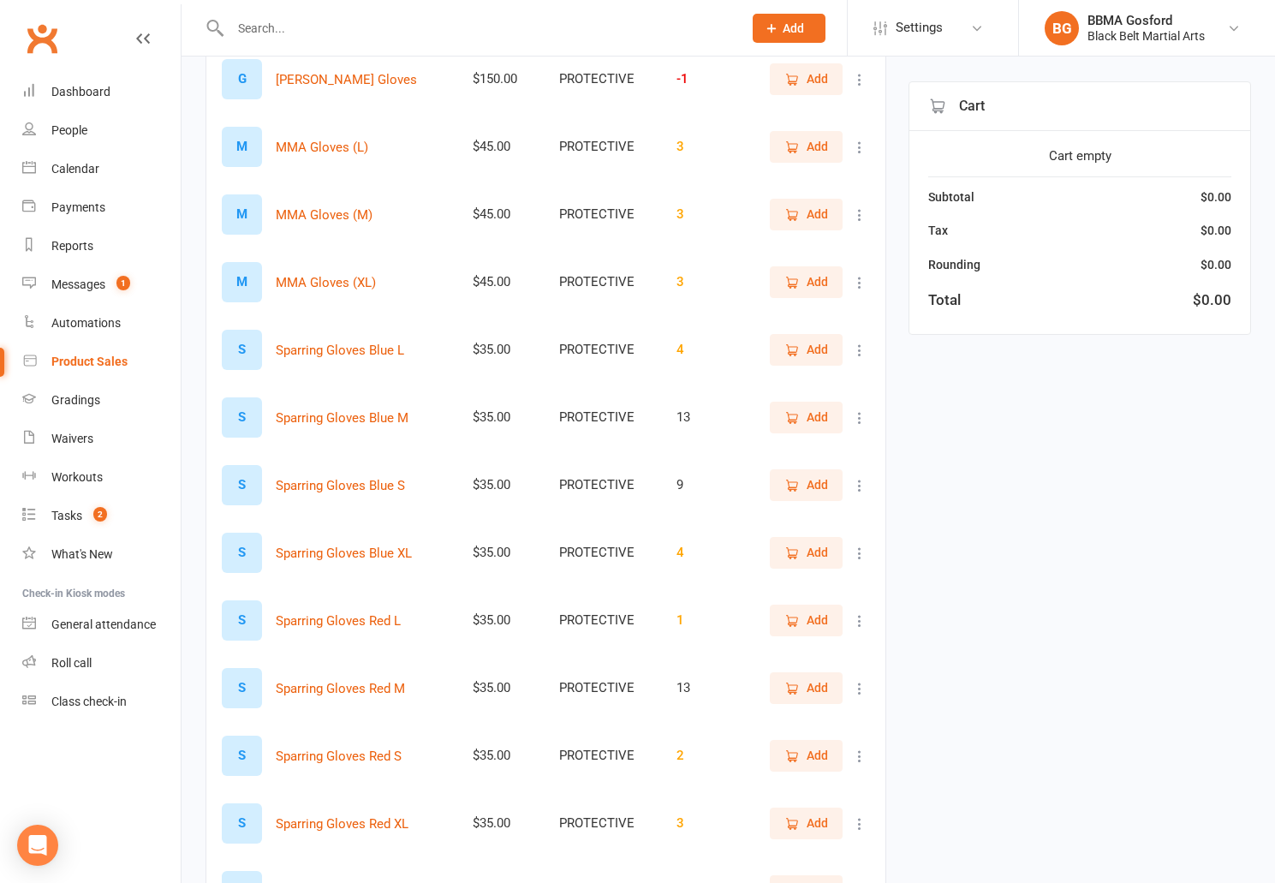
scroll to position [650, 0]
type input "glove"
click at [811, 349] on span "Add" at bounding box center [817, 347] width 21 height 19
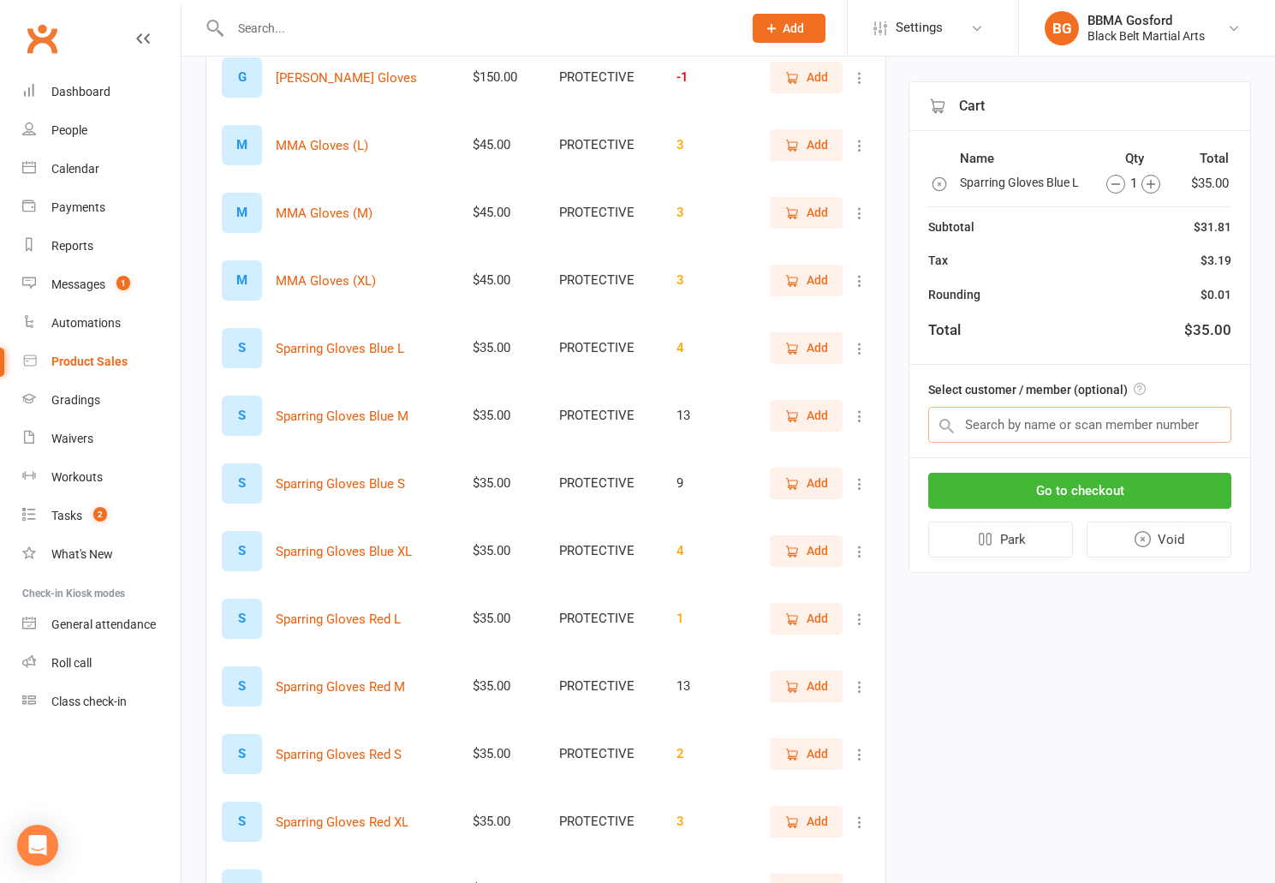
click at [1183, 427] on input "text" at bounding box center [1079, 425] width 303 height 36
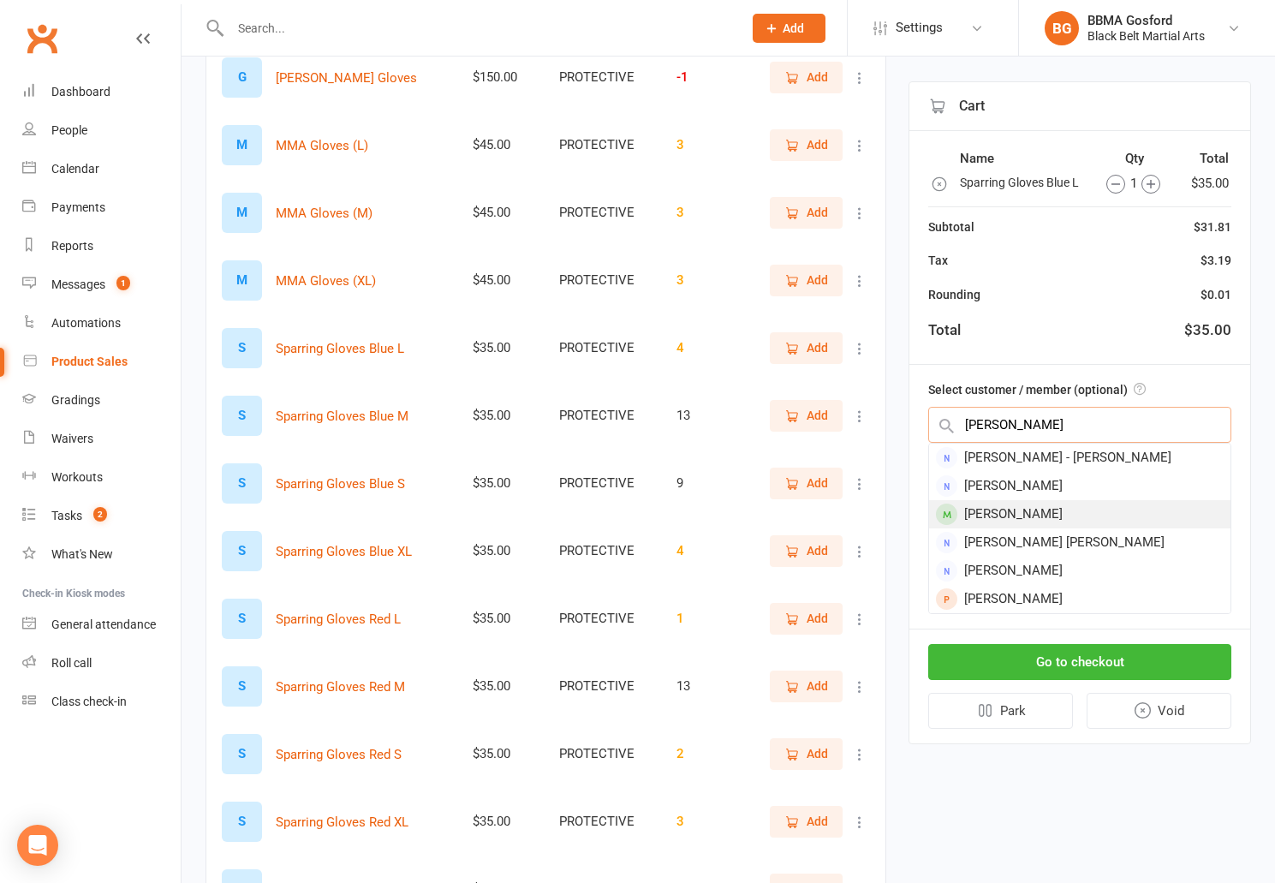
type input "anne"
click at [1135, 515] on div "Anne-Marie Cruden" at bounding box center [1079, 514] width 301 height 28
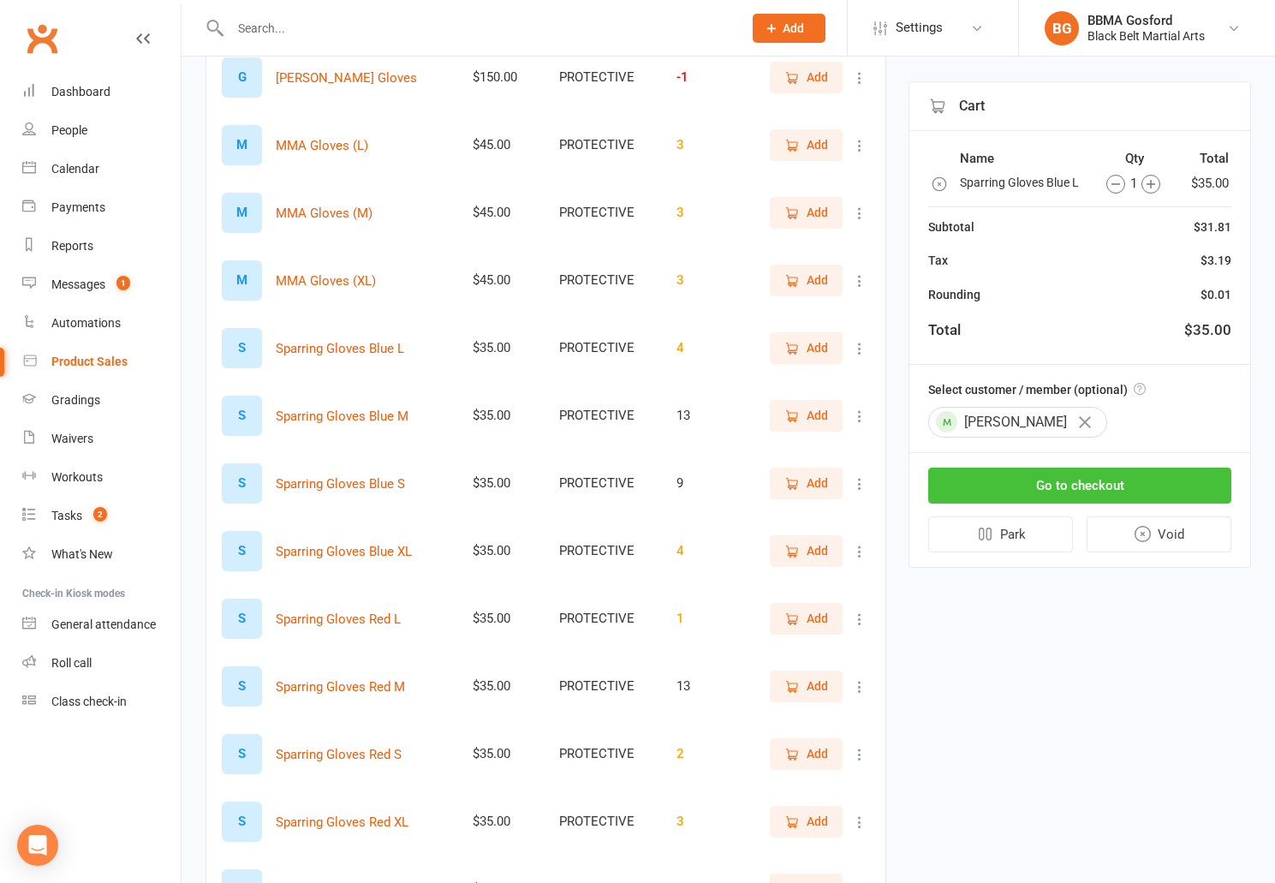
click at [1104, 484] on button "Go to checkout" at bounding box center [1079, 486] width 303 height 36
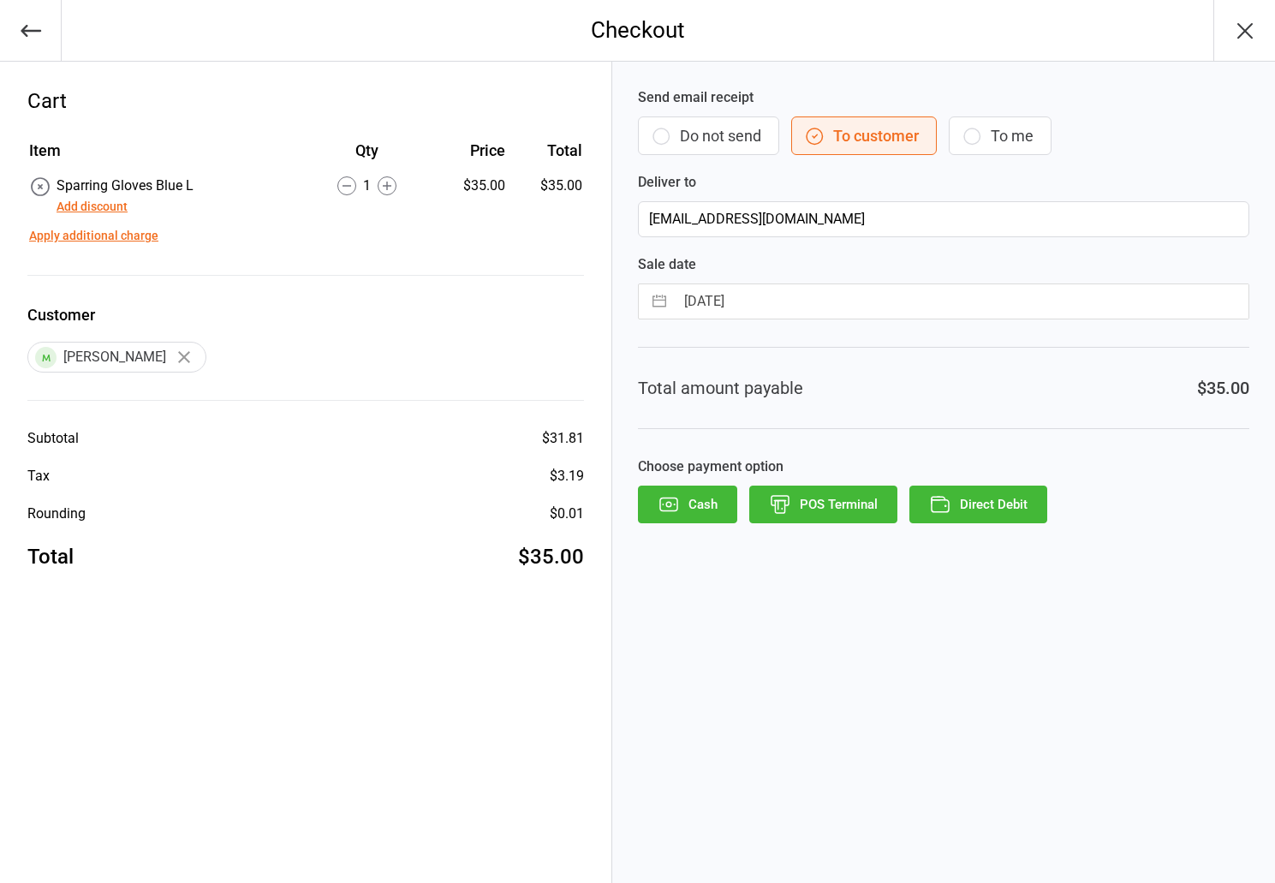
click at [835, 522] on button "POS Terminal" at bounding box center [823, 504] width 148 height 38
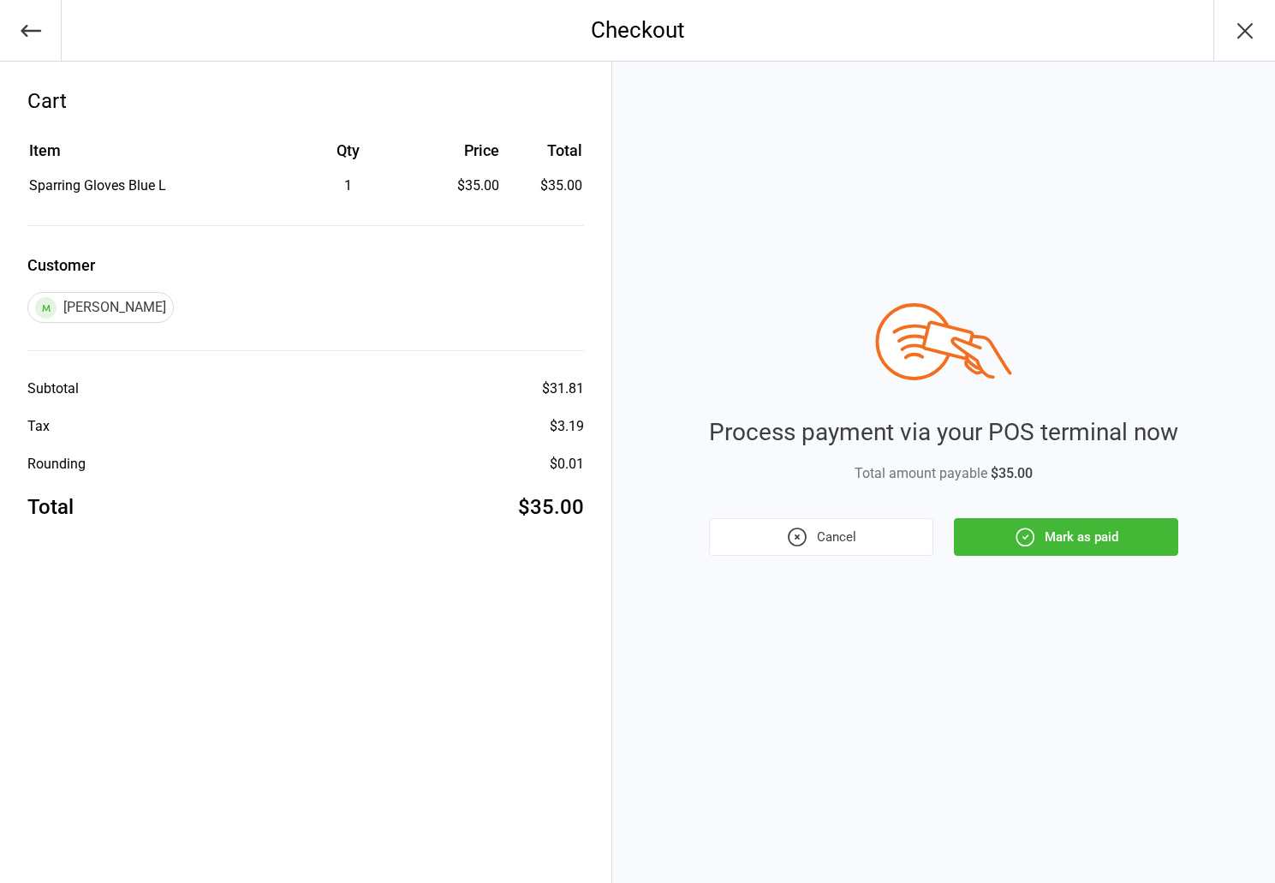
click at [1024, 534] on icon "button" at bounding box center [1025, 537] width 22 height 22
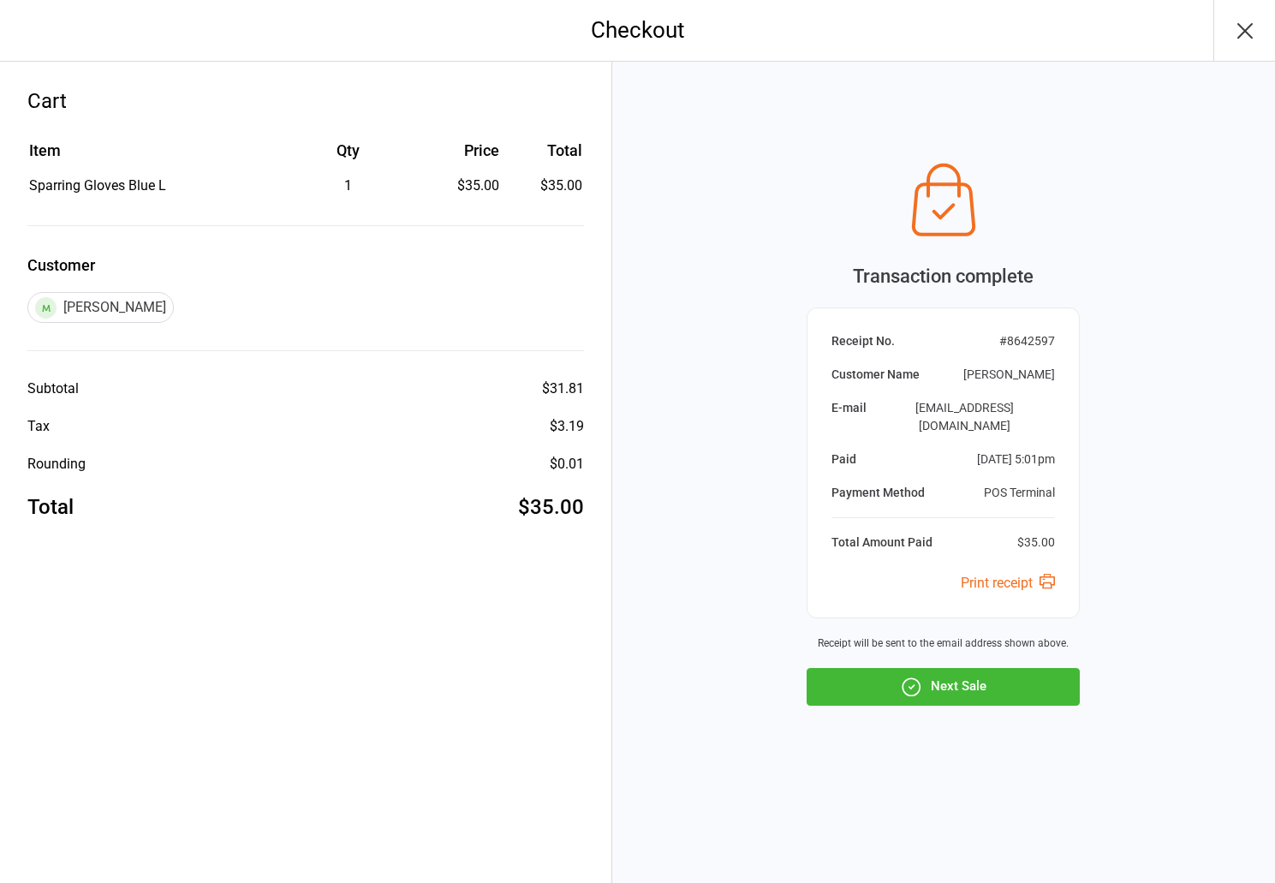
click at [1243, 35] on icon "button" at bounding box center [1244, 30] width 27 height 27
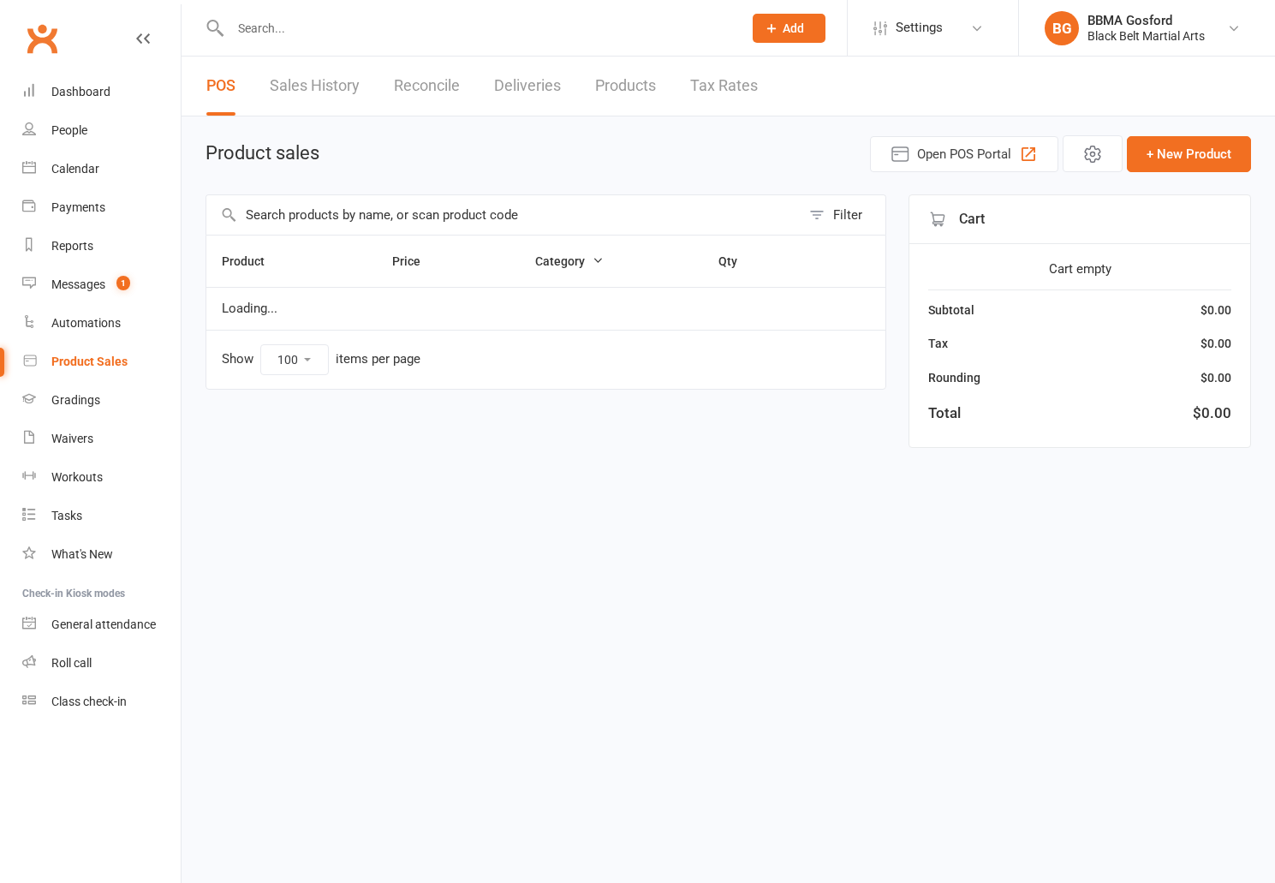
select select "100"
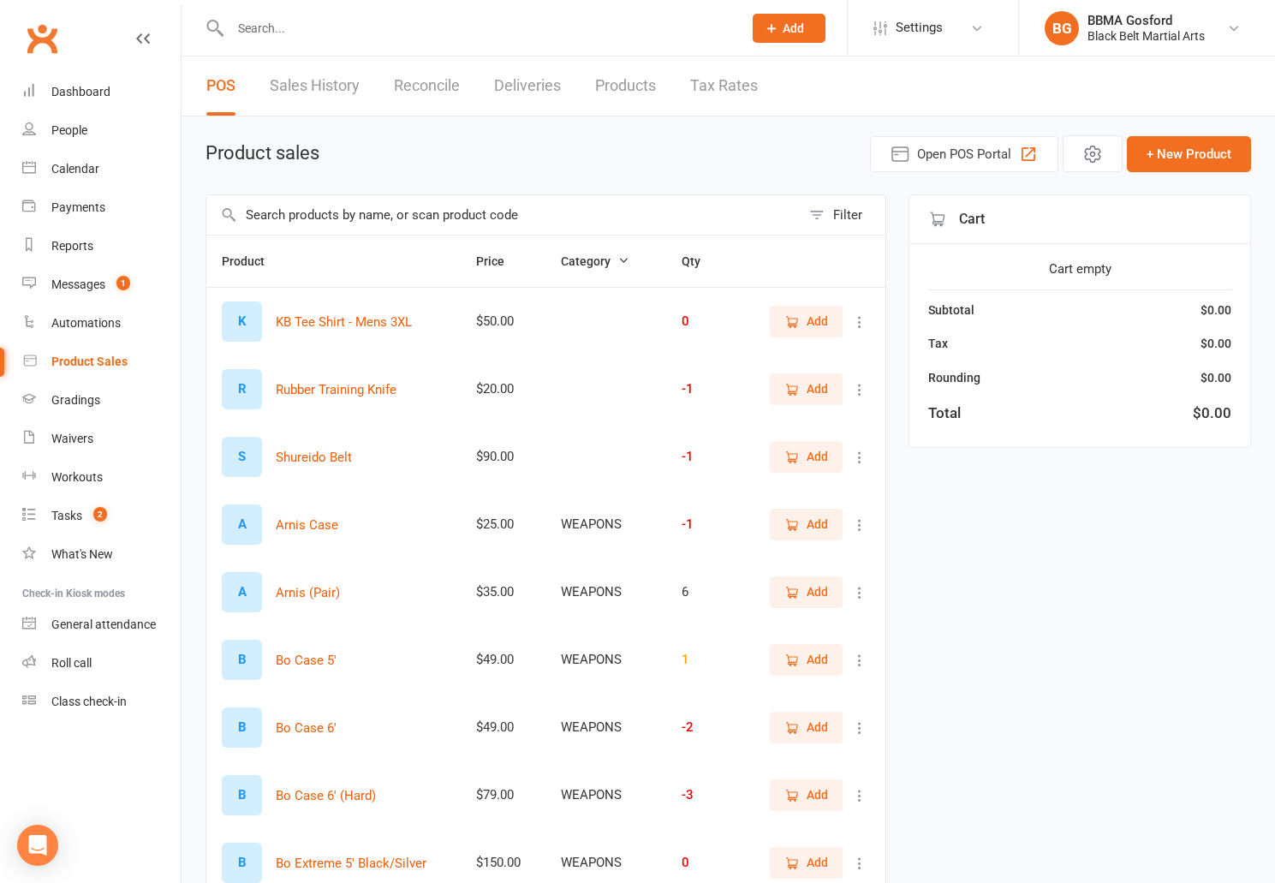
click at [288, 38] on input "text" at bounding box center [477, 28] width 505 height 24
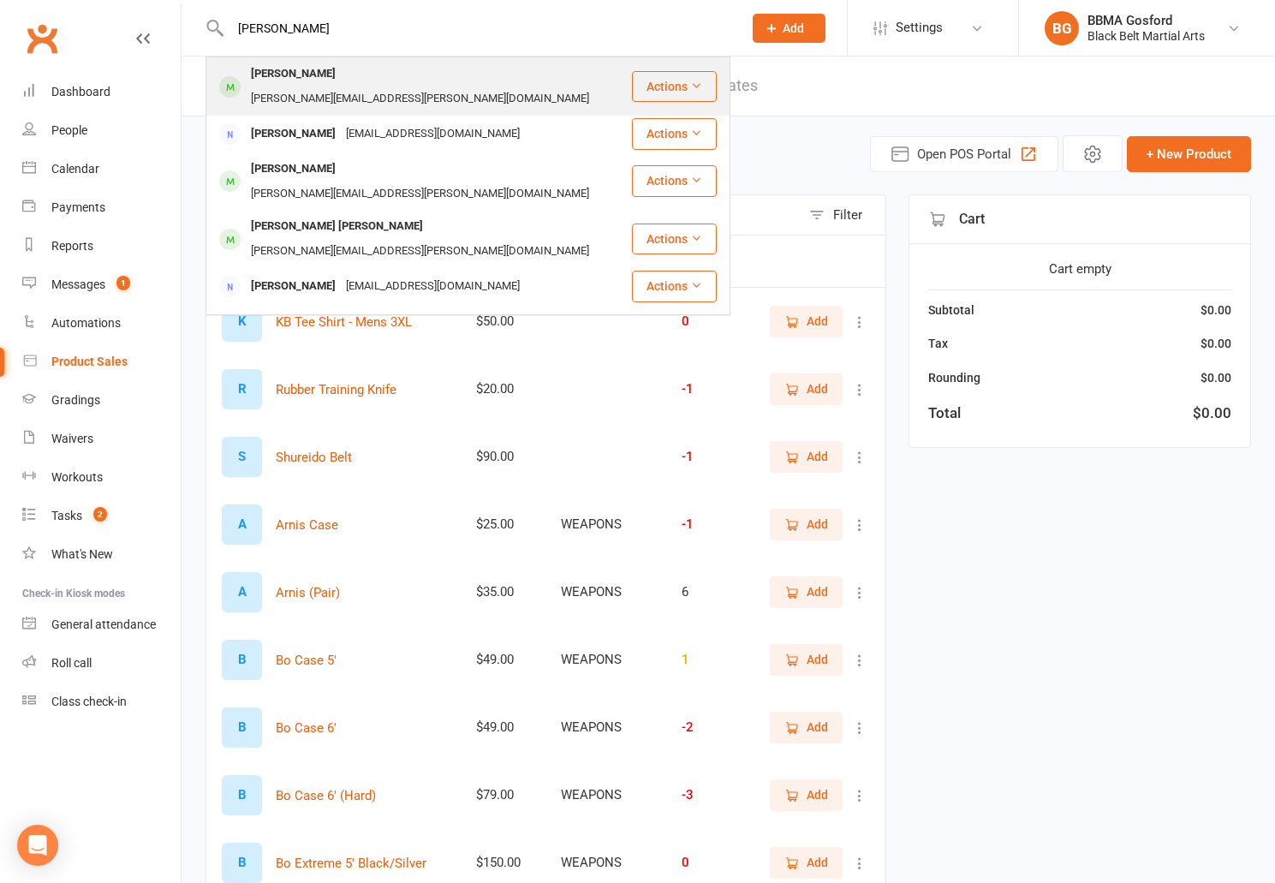
type input "[PERSON_NAME]"
click at [305, 77] on div "[PERSON_NAME]" at bounding box center [293, 74] width 95 height 25
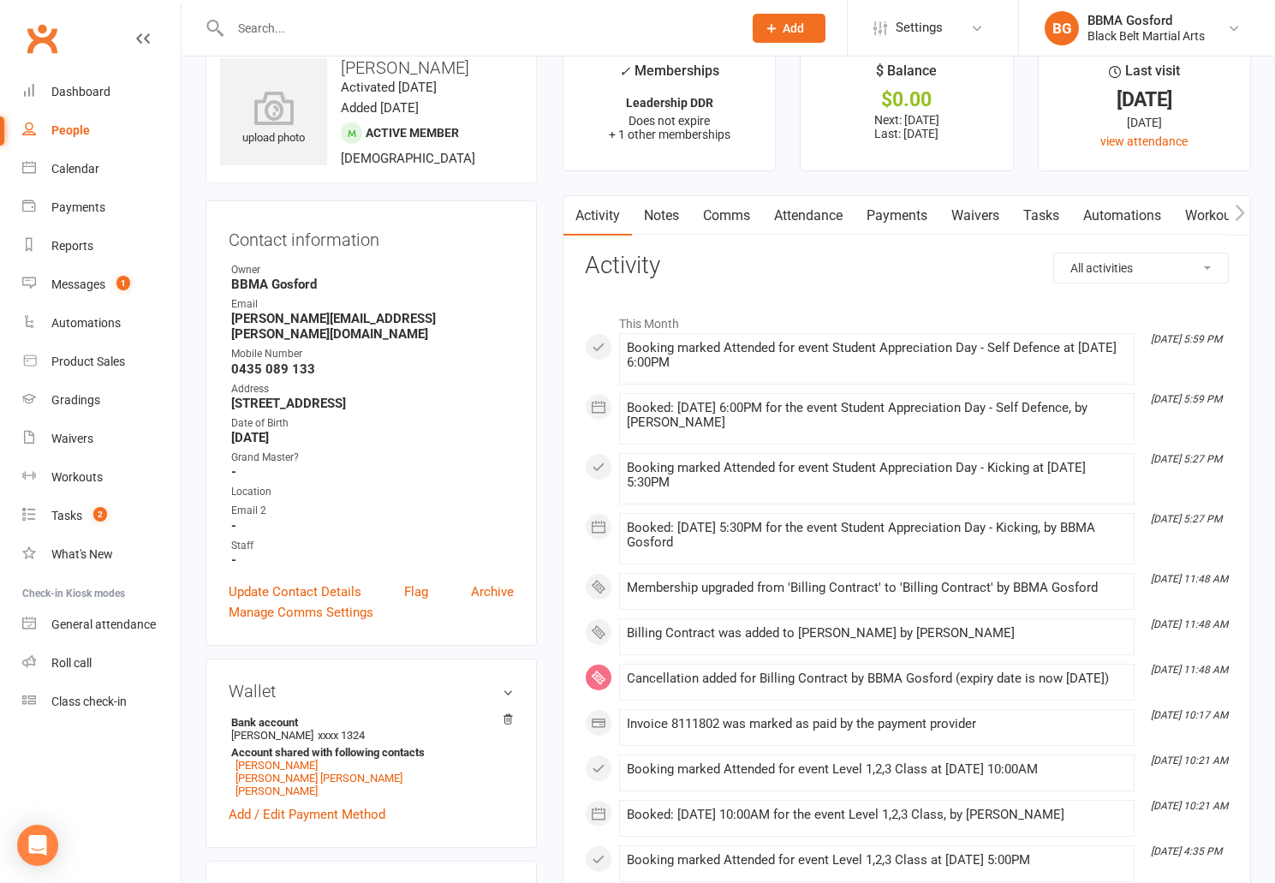
scroll to position [33, 0]
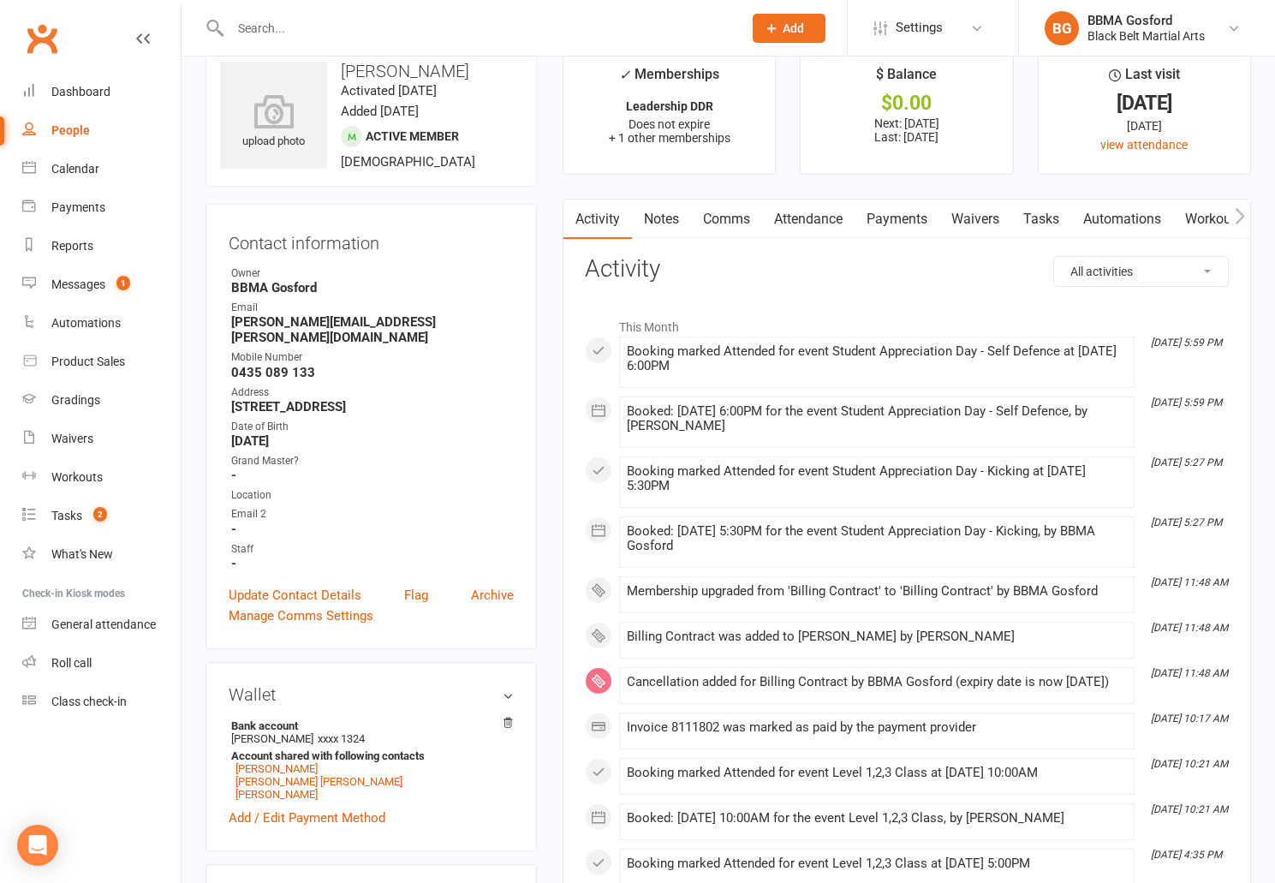
click at [912, 224] on link "Payments" at bounding box center [897, 219] width 85 height 39
